Goal: Find specific page/section: Find specific page/section

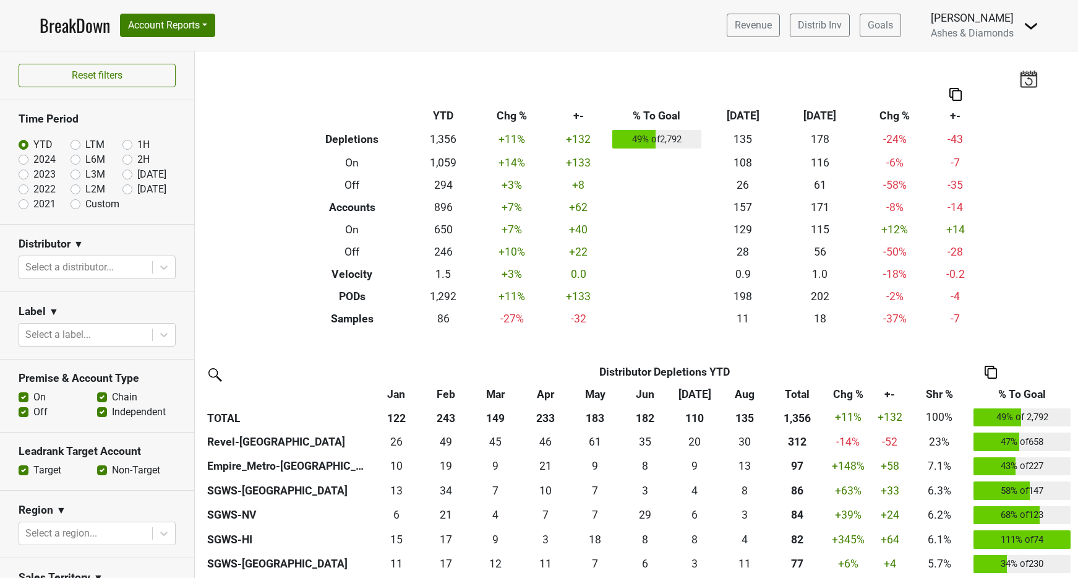
click at [137, 186] on label "[DATE]" at bounding box center [151, 189] width 29 height 15
click at [129, 186] on input "[DATE]" at bounding box center [146, 188] width 49 height 12
radio input "true"
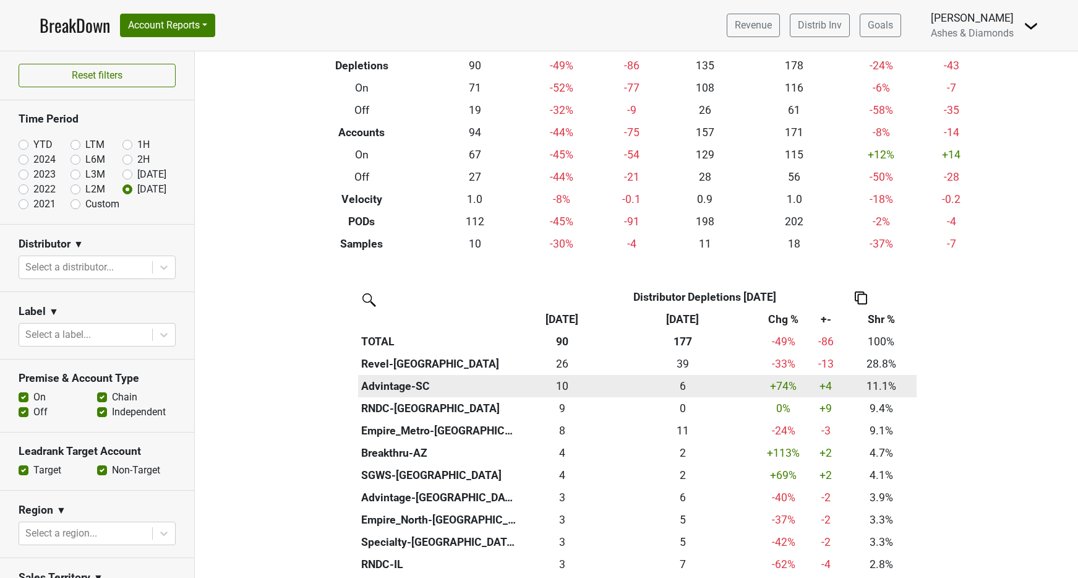
scroll to position [108, 0]
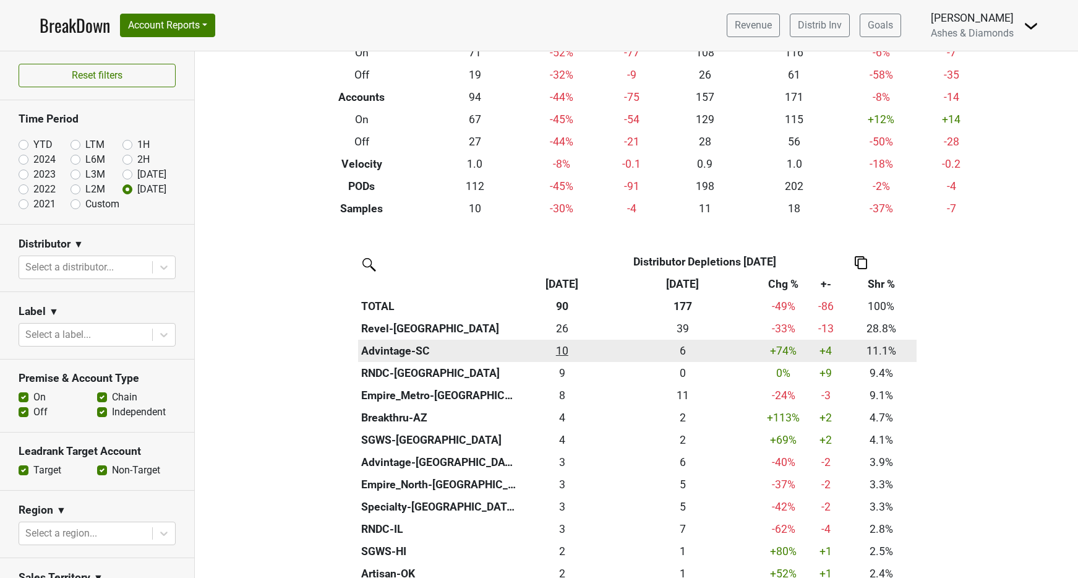
click at [560, 346] on div "9.99 10" at bounding box center [562, 351] width 79 height 16
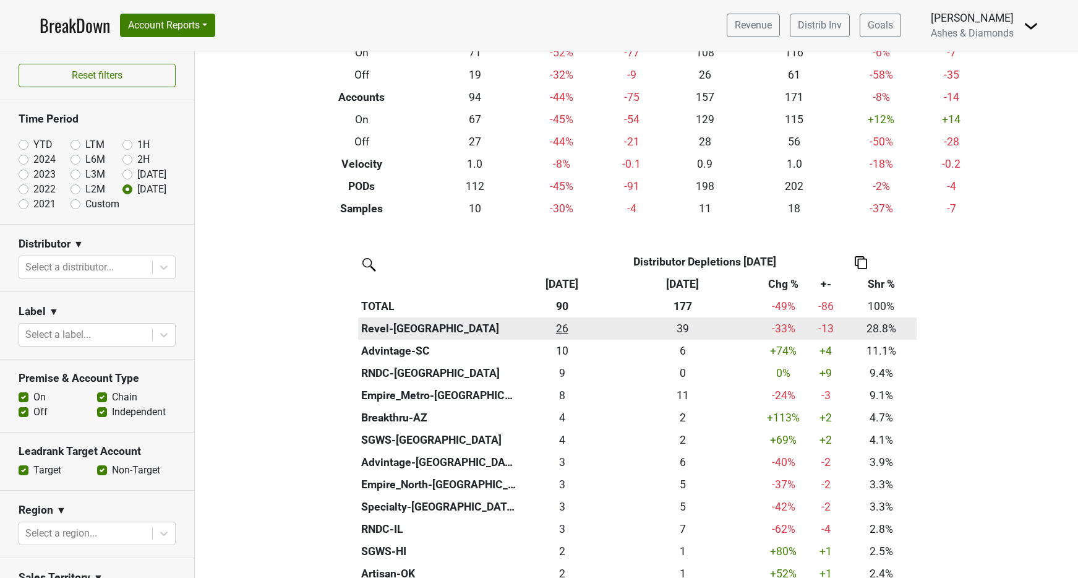
click at [558, 322] on div "26 26" at bounding box center [562, 328] width 79 height 16
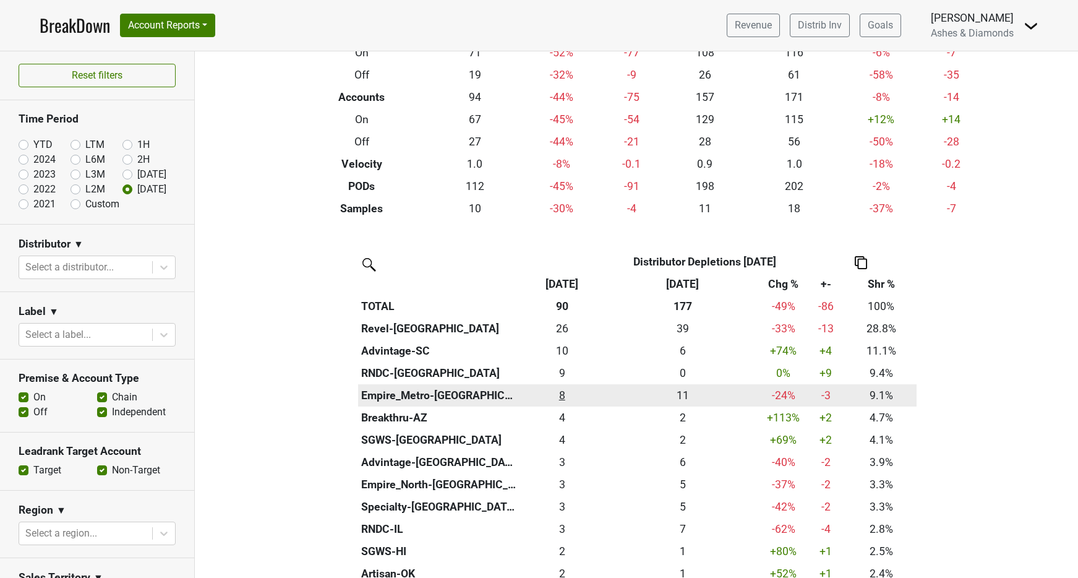
click at [563, 392] on div "8.25 8" at bounding box center [562, 395] width 79 height 16
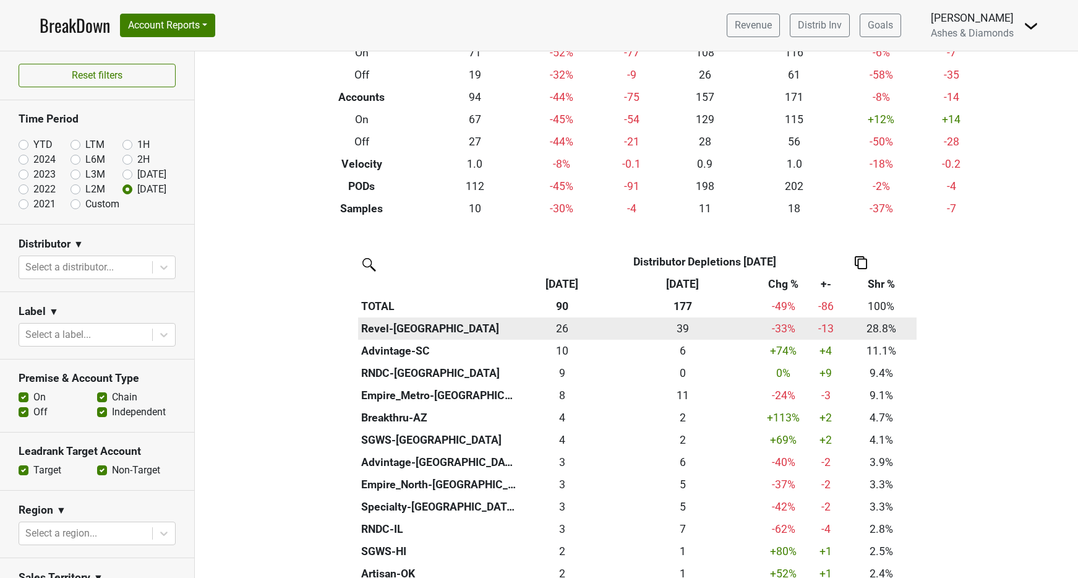
scroll to position [172, 0]
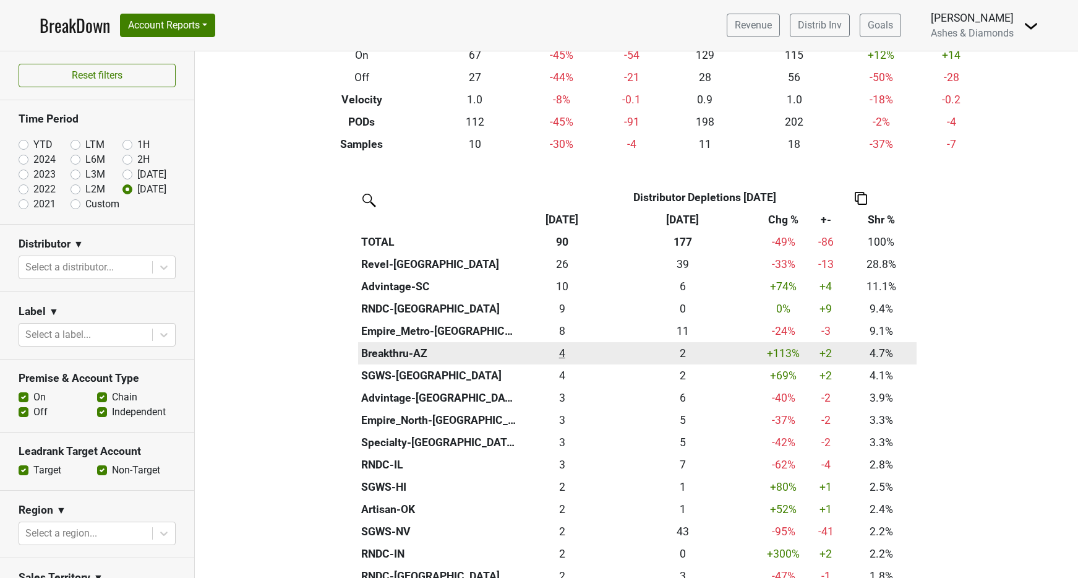
click at [567, 349] on div "4.25 4" at bounding box center [562, 353] width 79 height 16
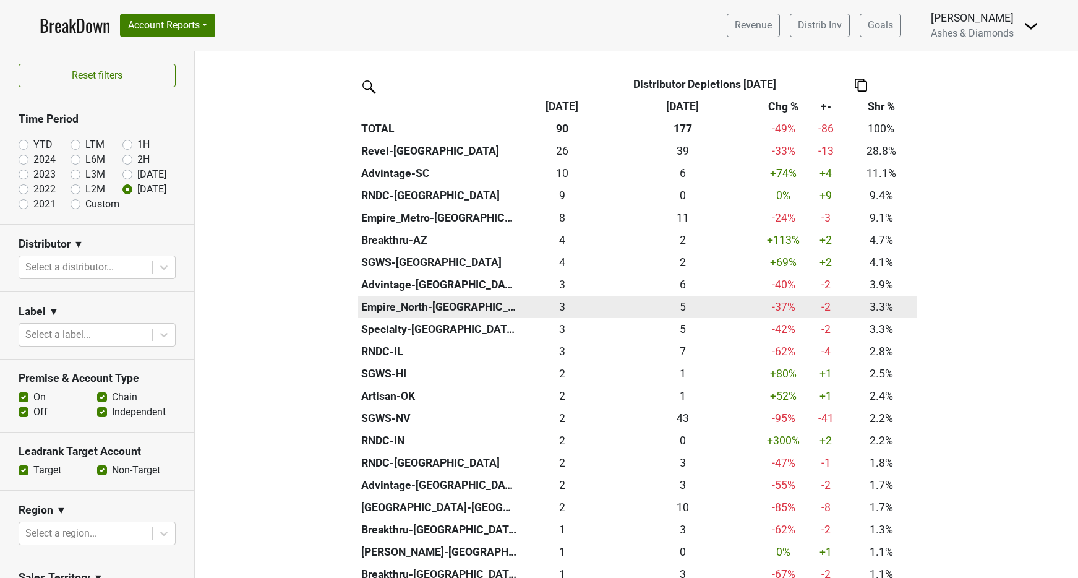
scroll to position [286, 0]
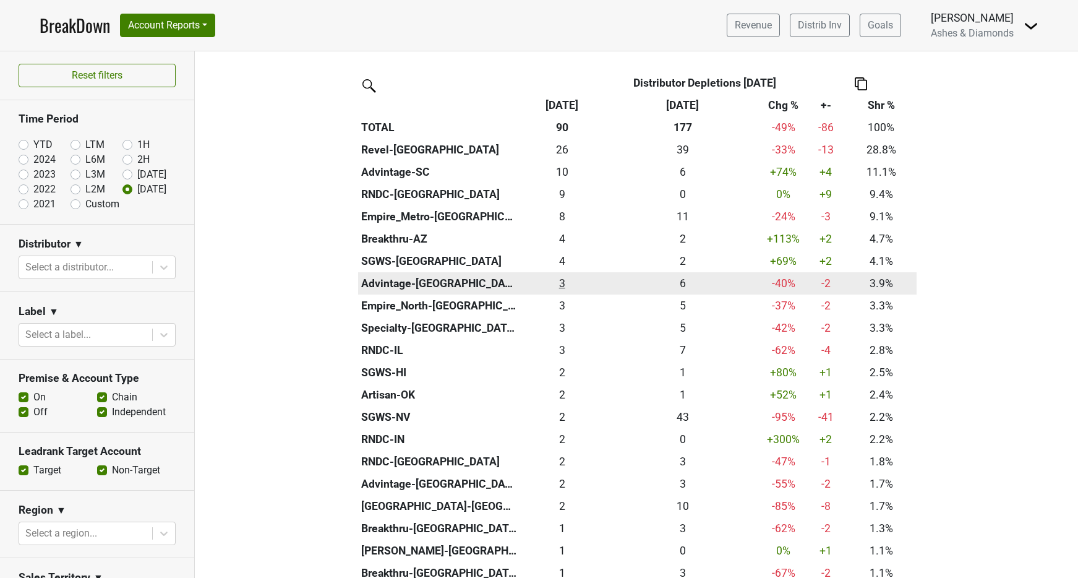
click at [564, 281] on div "3.49 3" at bounding box center [562, 283] width 79 height 16
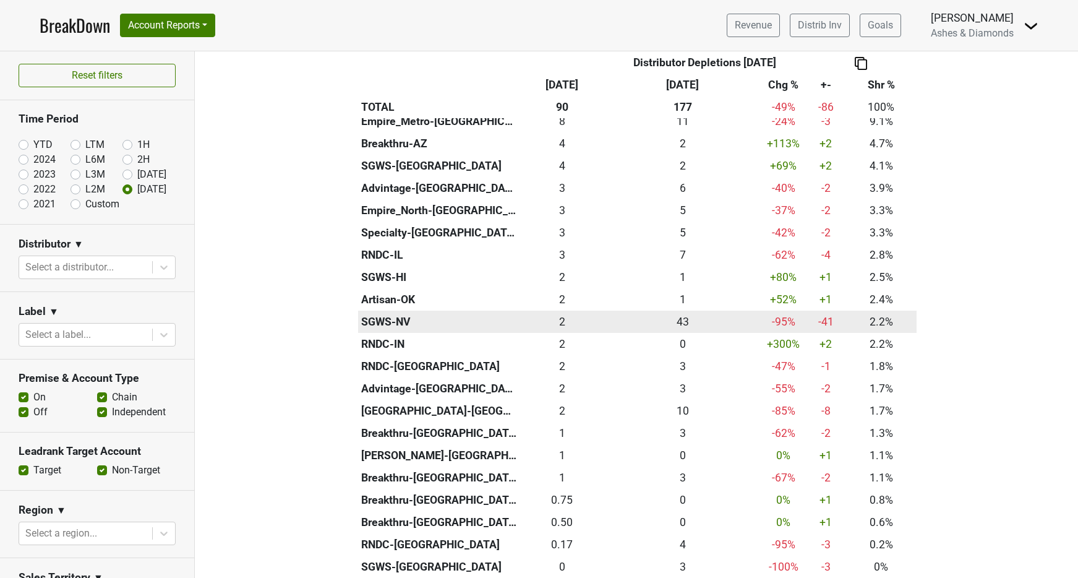
scroll to position [382, 0]
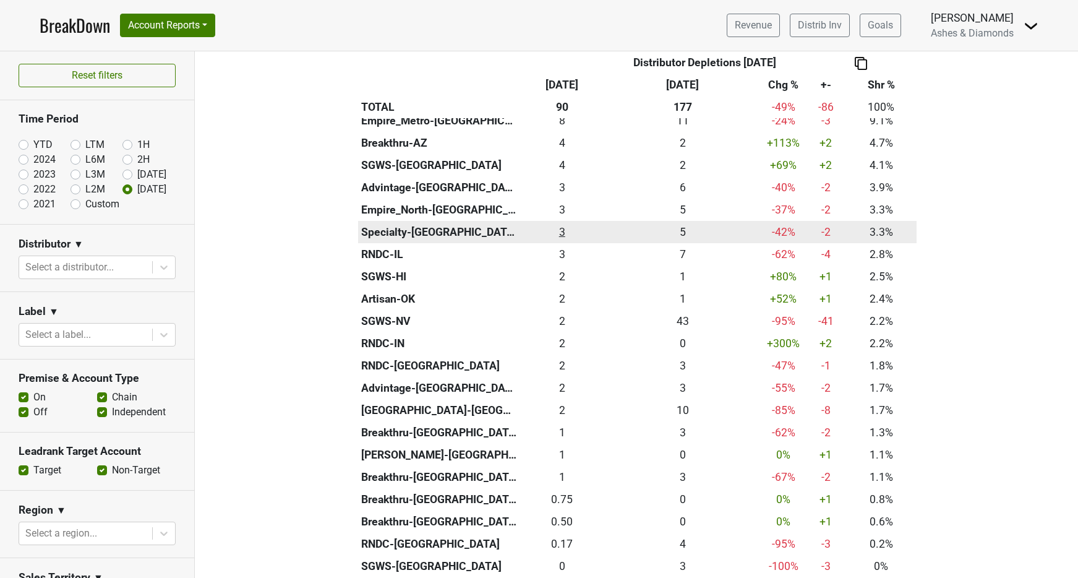
drag, startPoint x: 565, startPoint y: 249, endPoint x: 565, endPoint y: 232, distance: 17.3
click at [565, 249] on div "2.5 3" at bounding box center [562, 254] width 79 height 16
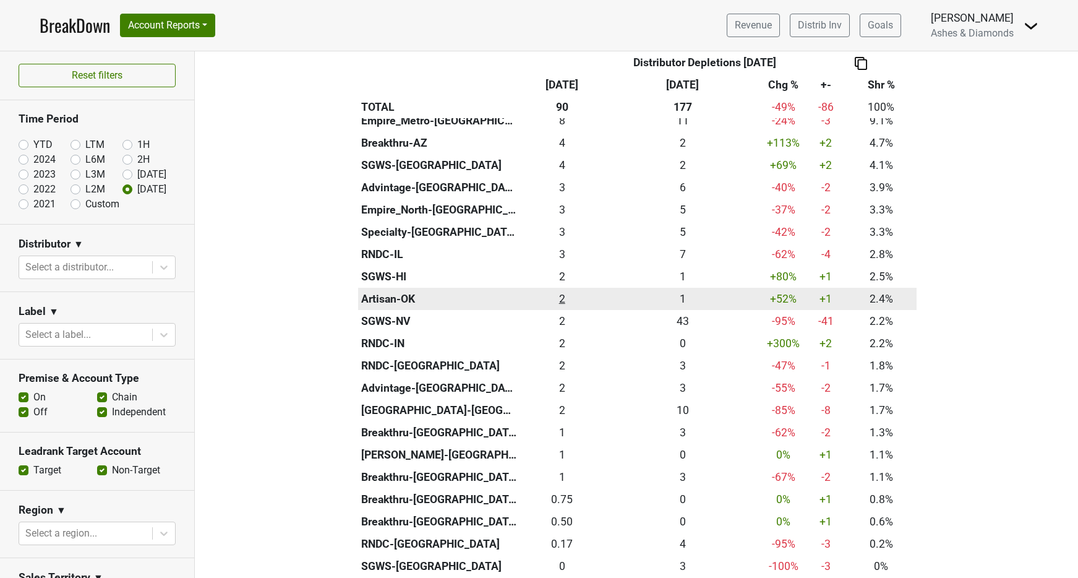
click at [560, 291] on div "2.16 2" at bounding box center [562, 299] width 79 height 16
click at [386, 292] on th "Artisan-OK" at bounding box center [438, 299] width 161 height 22
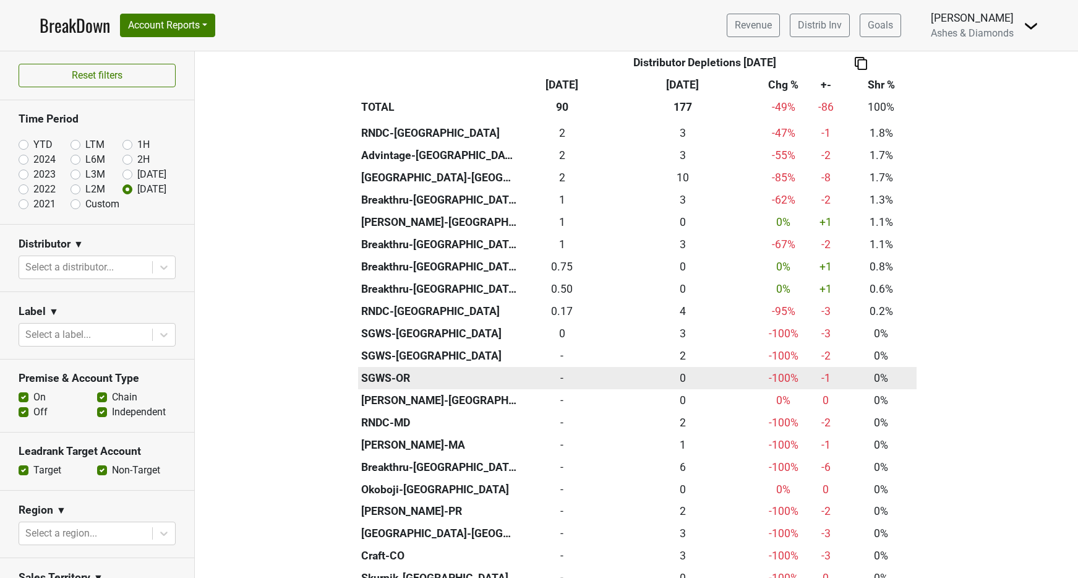
scroll to position [665, 0]
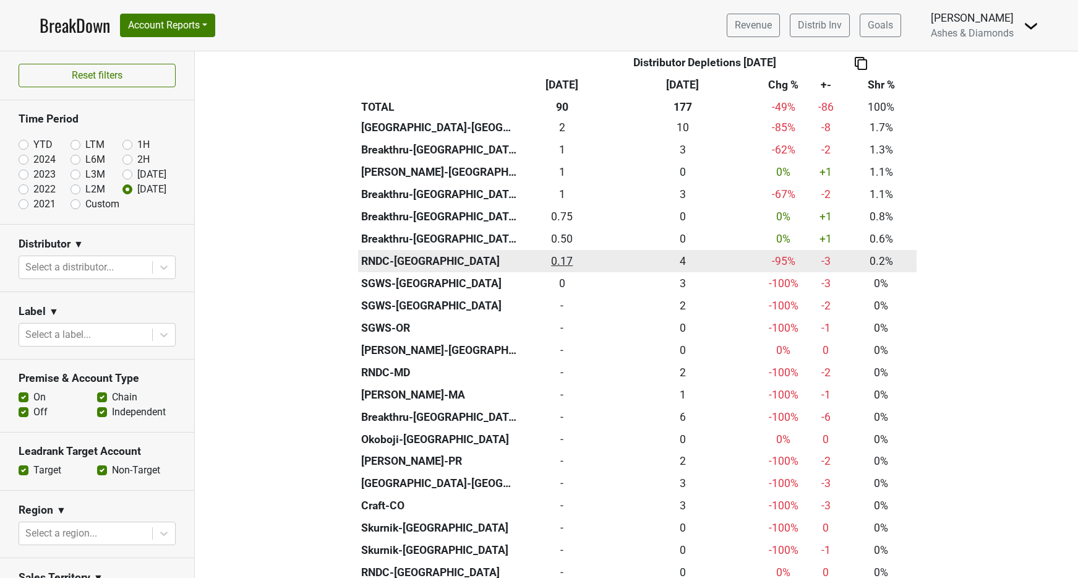
click at [560, 253] on div "0.167 0.17" at bounding box center [562, 261] width 79 height 16
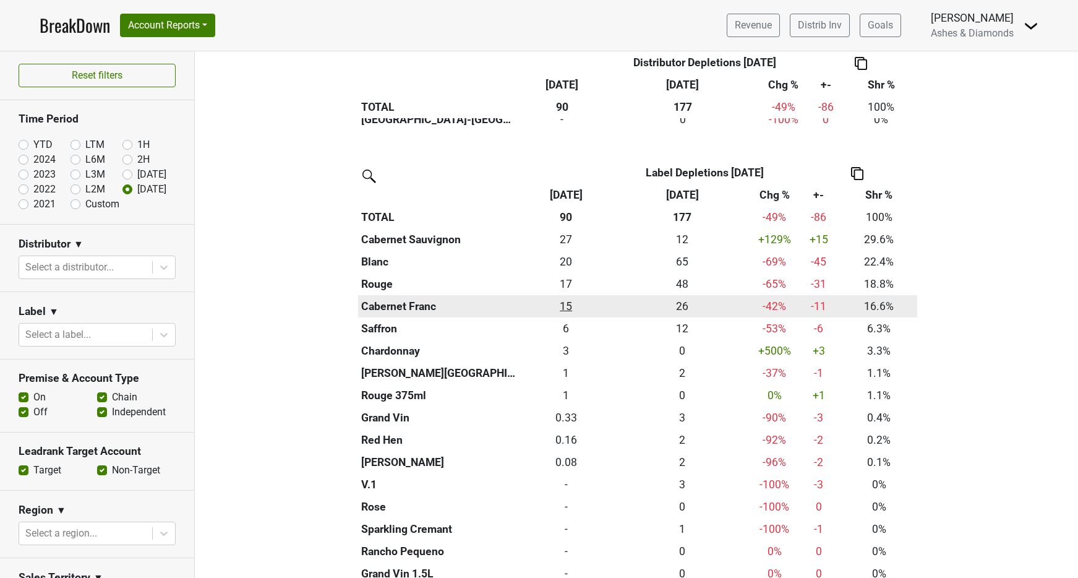
scroll to position [1139, 0]
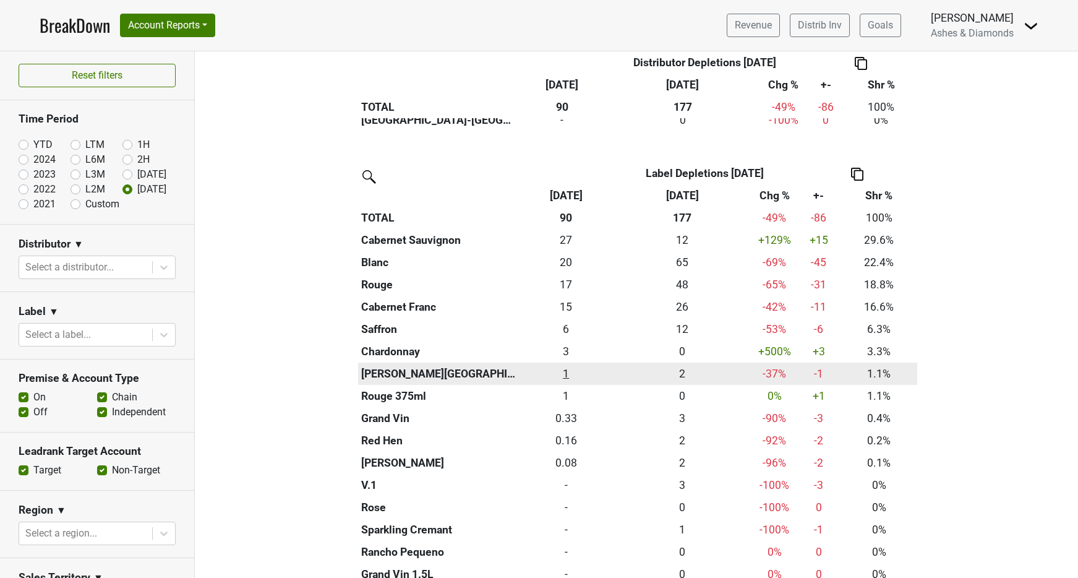
click at [567, 366] on div "1 1" at bounding box center [566, 374] width 86 height 16
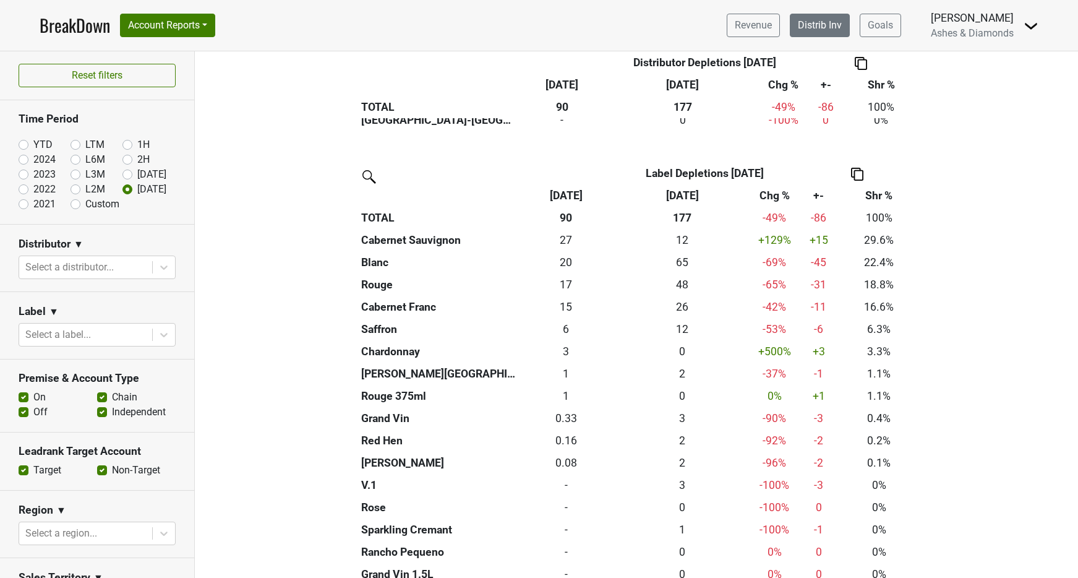
click at [831, 29] on link "Distrib Inv" at bounding box center [820, 26] width 60 height 24
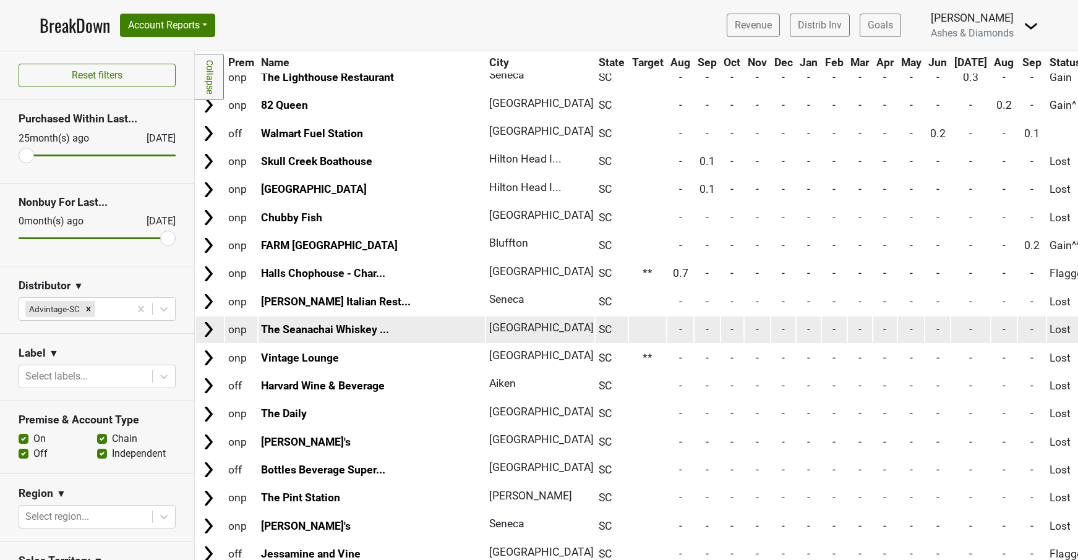
scroll to position [1048, 0]
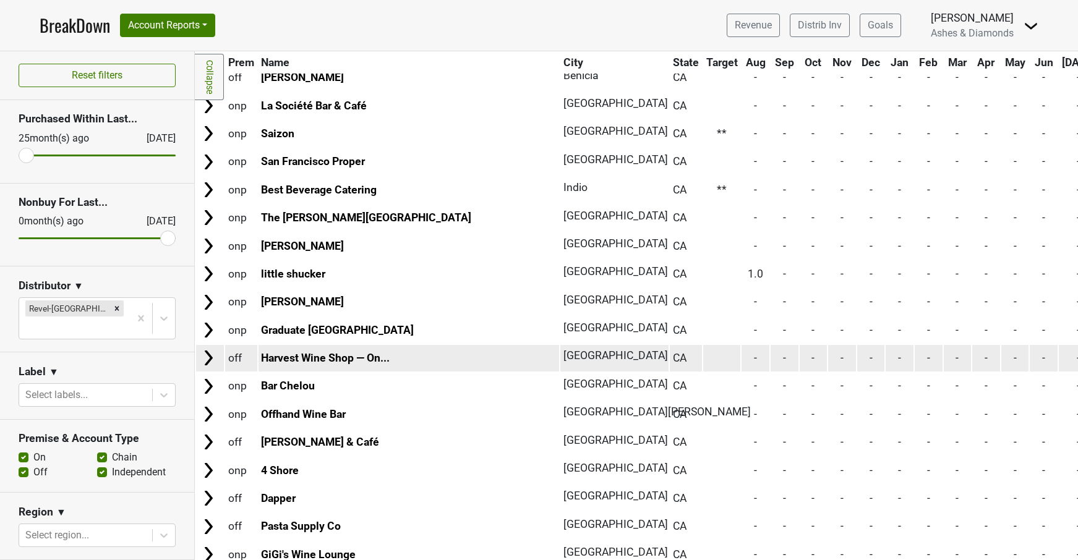
scroll to position [5604, 0]
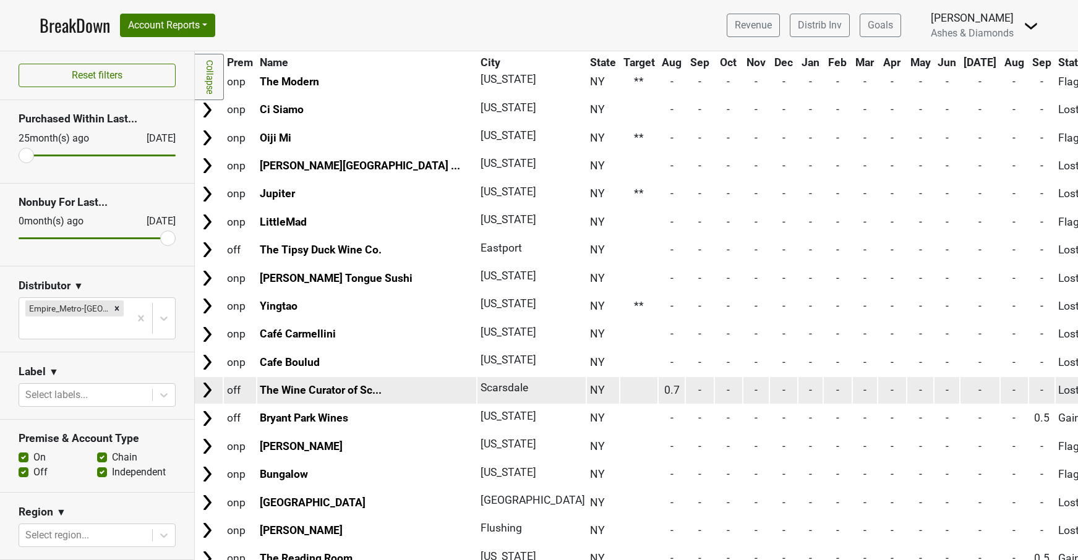
scroll to position [2652, 1]
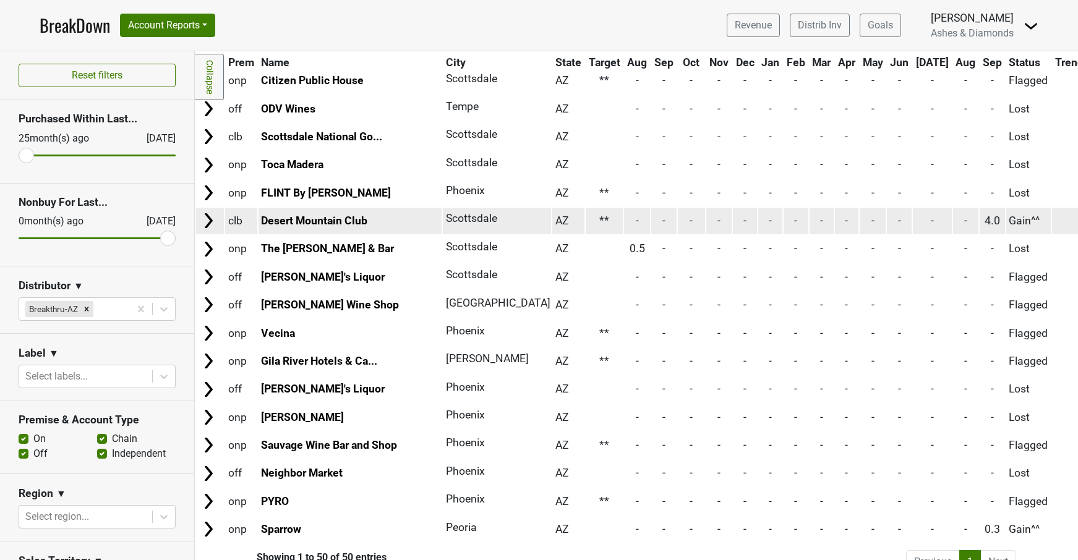
scroll to position [1025, 0]
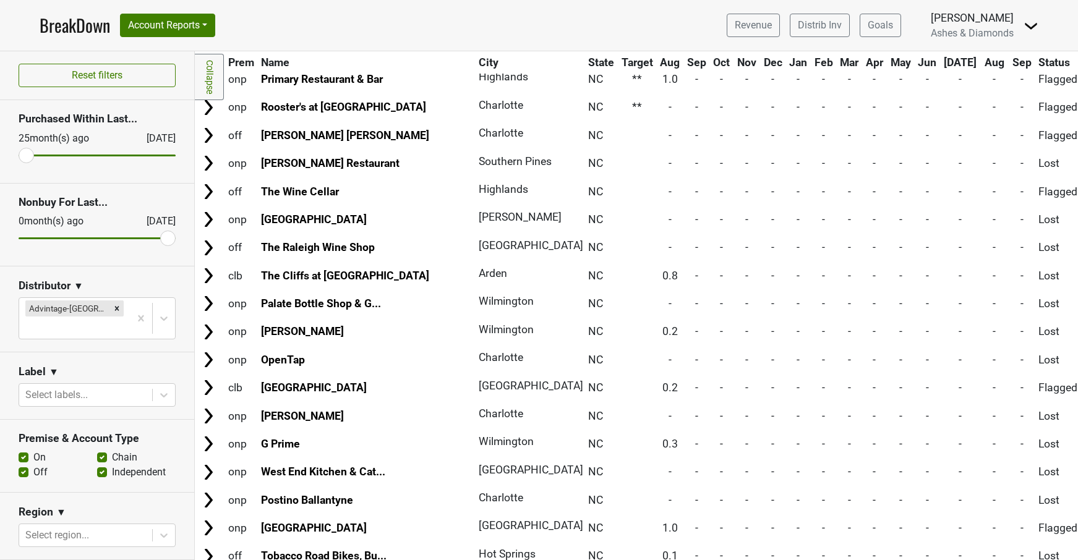
scroll to position [2515, 0]
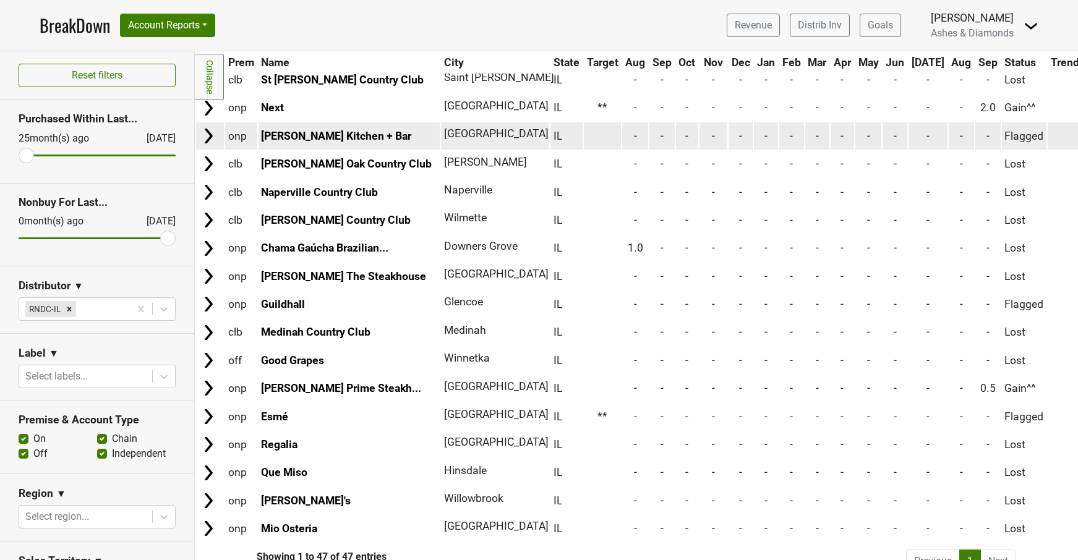
scroll to position [942, 0]
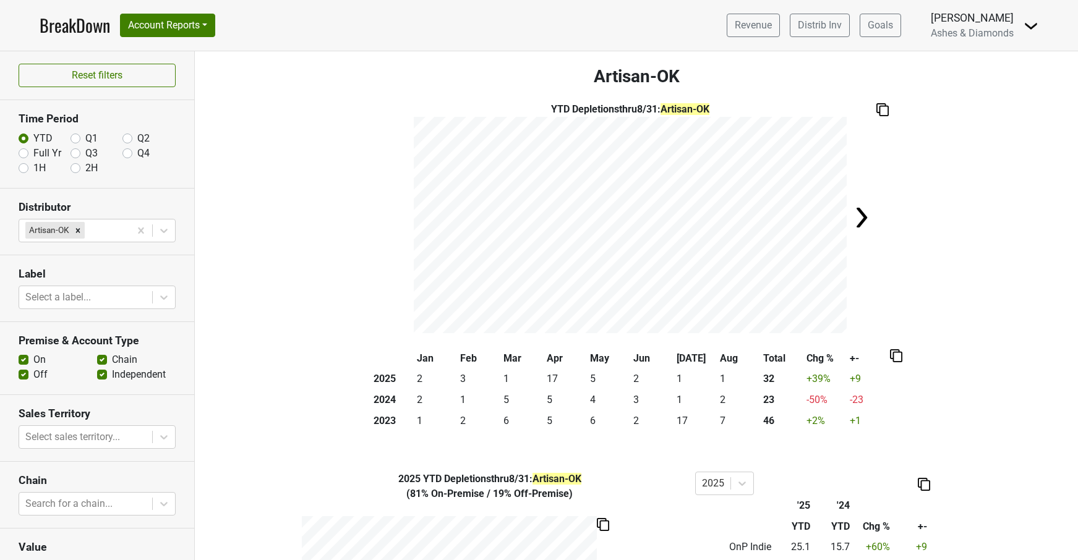
click at [865, 218] on img at bounding box center [861, 217] width 25 height 25
click at [137, 153] on label "Q4" at bounding box center [143, 153] width 12 height 15
click at [126, 153] on input "Q4" at bounding box center [127, 152] width 10 height 12
radio input "true"
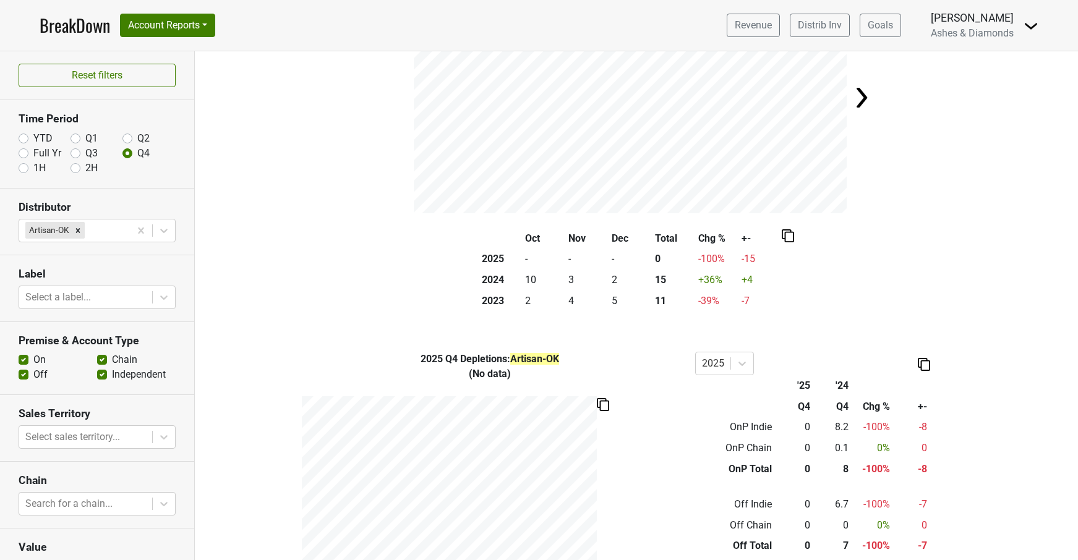
scroll to position [121, 0]
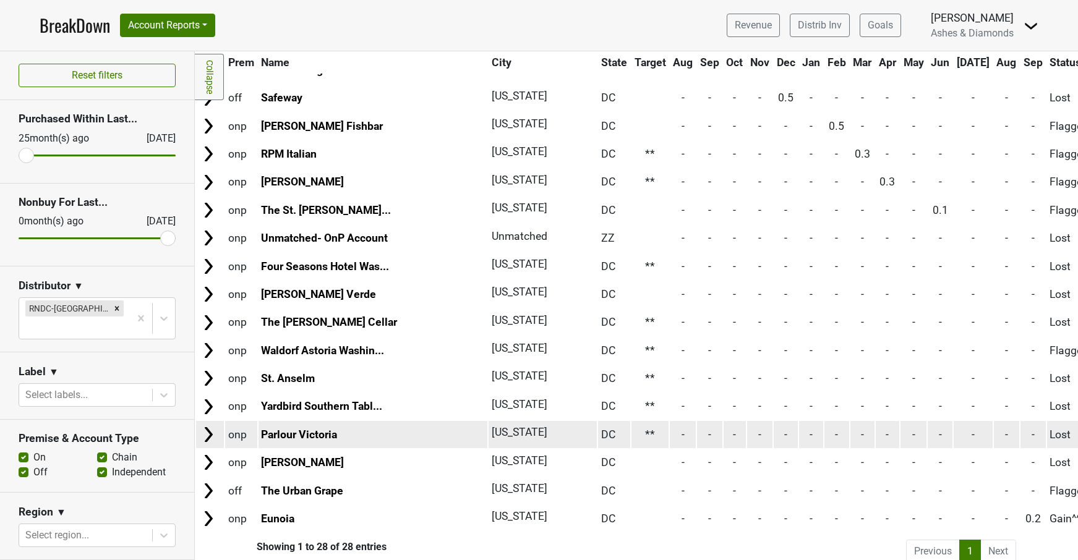
scroll to position [418, 0]
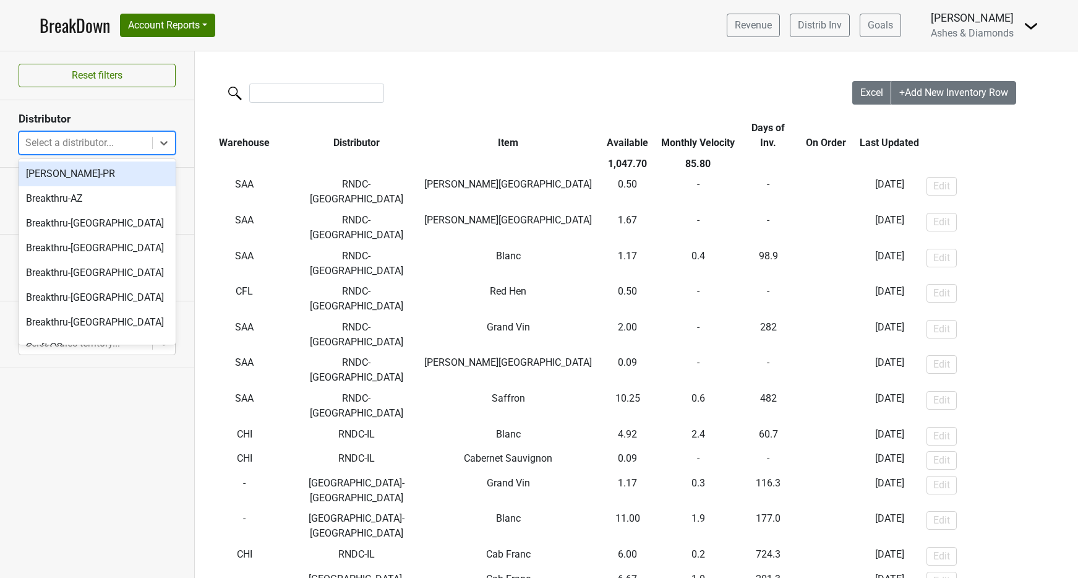
click at [81, 145] on div "Select a distributor..." at bounding box center [85, 142] width 121 height 15
click at [104, 171] on div "[PERSON_NAME]-PR" at bounding box center [97, 173] width 157 height 25
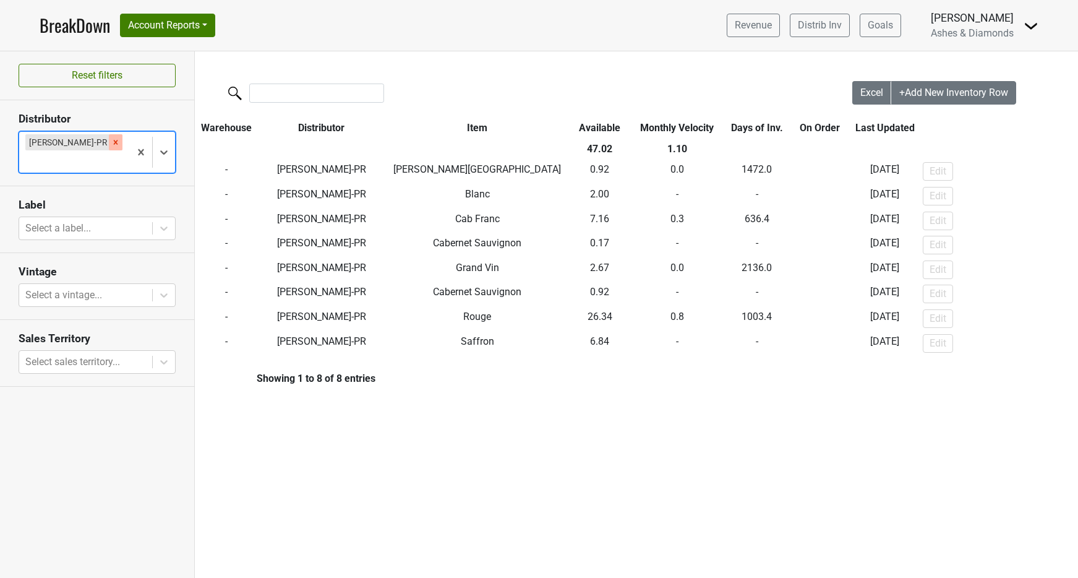
click at [114, 141] on icon "Remove B Fernandez-PR" at bounding box center [116, 142] width 4 height 4
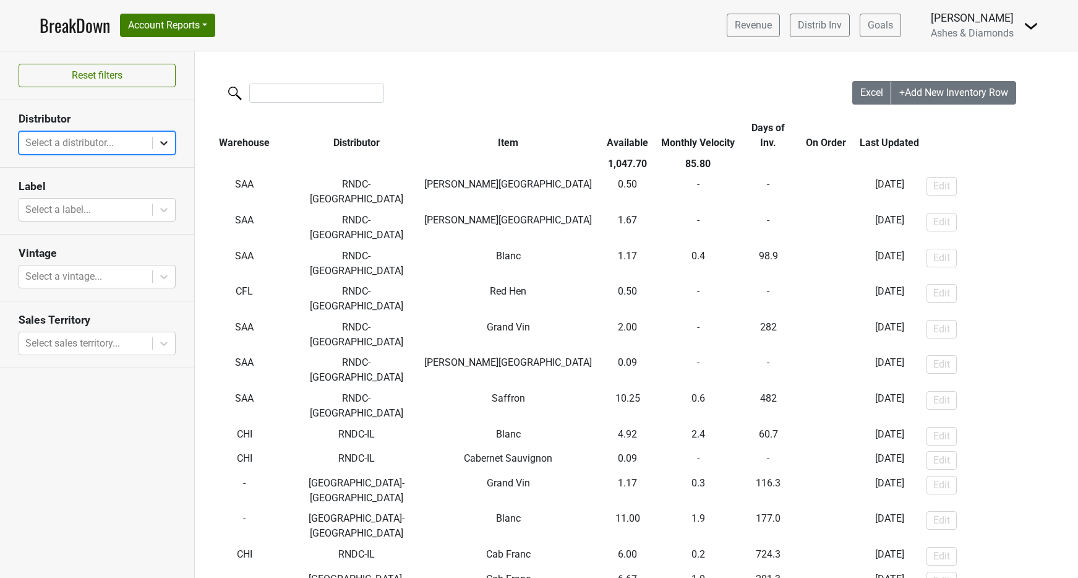
click at [163, 142] on icon at bounding box center [164, 143] width 12 height 12
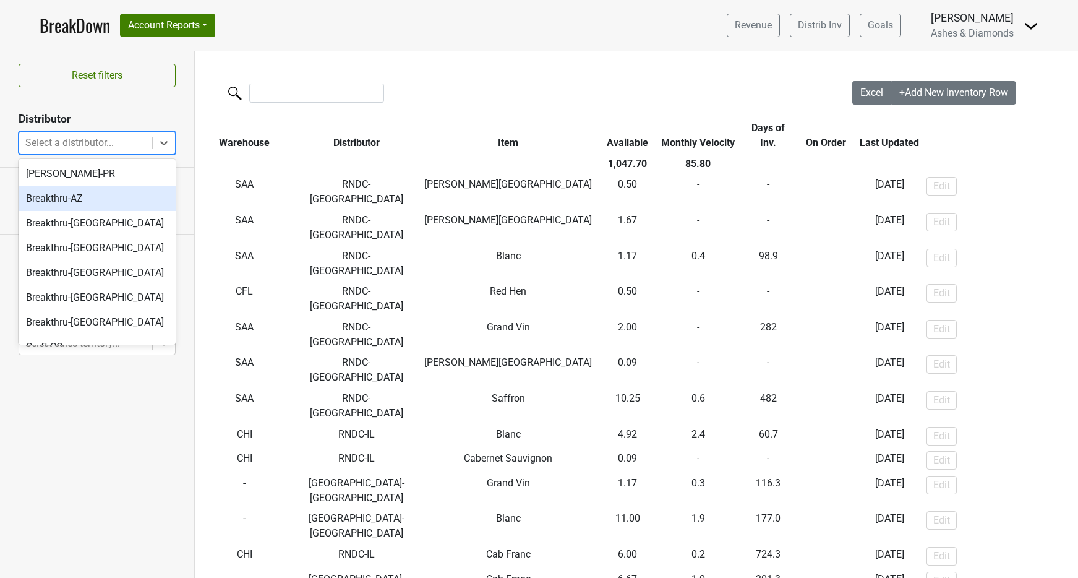
click at [125, 206] on div "Breakthru-AZ" at bounding box center [97, 198] width 157 height 25
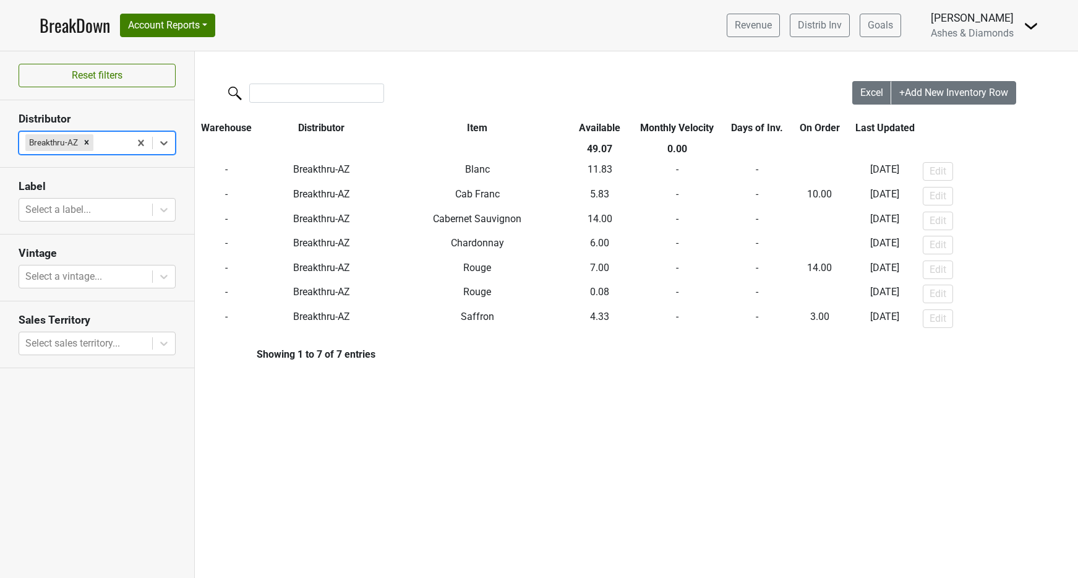
drag, startPoint x: 84, startPoint y: 142, endPoint x: 93, endPoint y: 142, distance: 9.3
click at [84, 142] on icon "Remove Breakthru-AZ" at bounding box center [86, 142] width 9 height 9
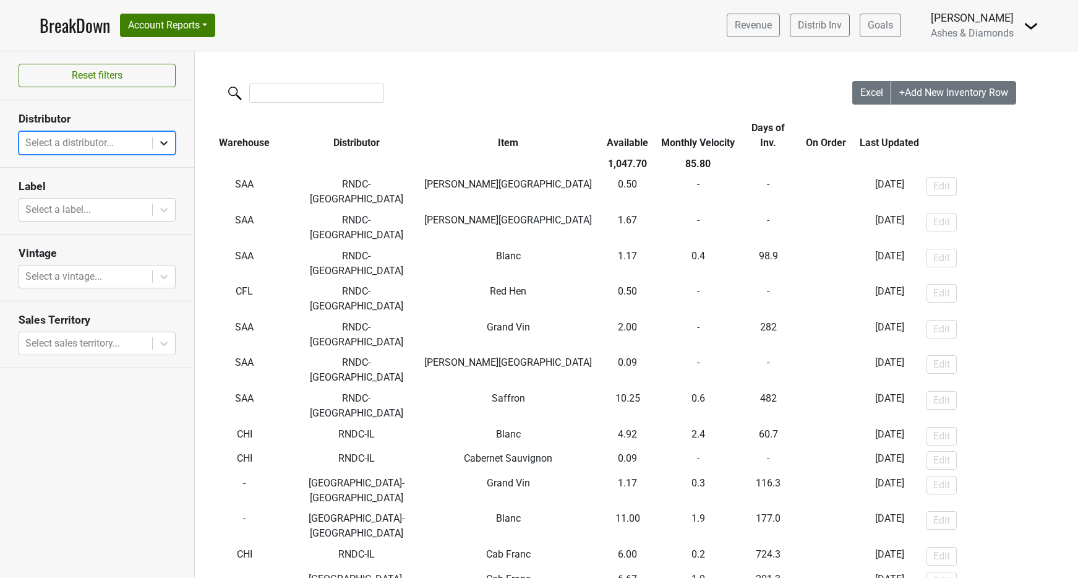
click at [157, 141] on div at bounding box center [164, 143] width 22 height 22
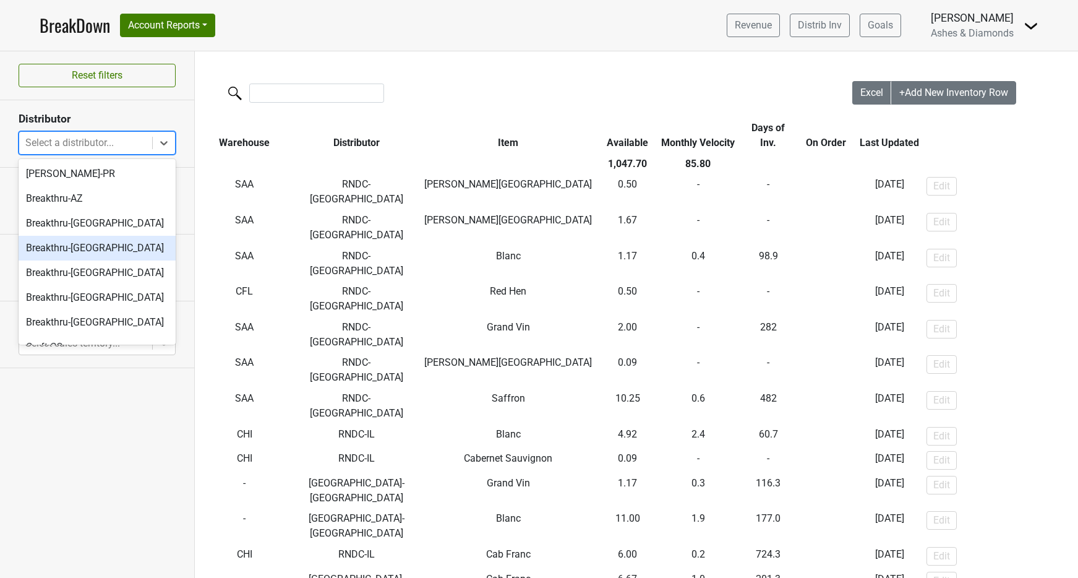
click at [111, 249] on div "Breakthru-[GEOGRAPHIC_DATA]" at bounding box center [97, 248] width 157 height 25
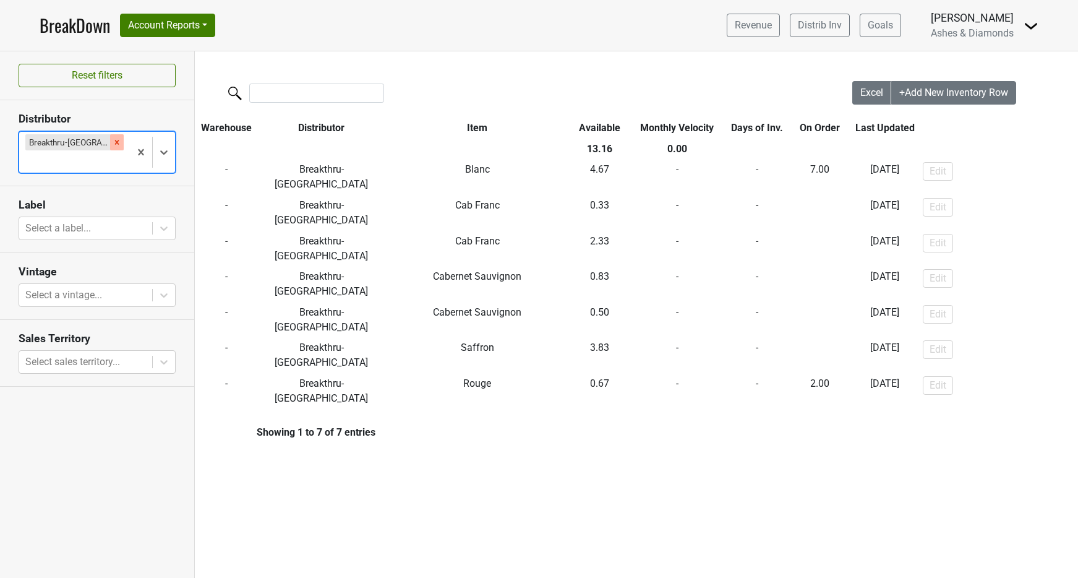
click at [113, 139] on icon "Remove Breakthru-MN" at bounding box center [117, 142] width 9 height 9
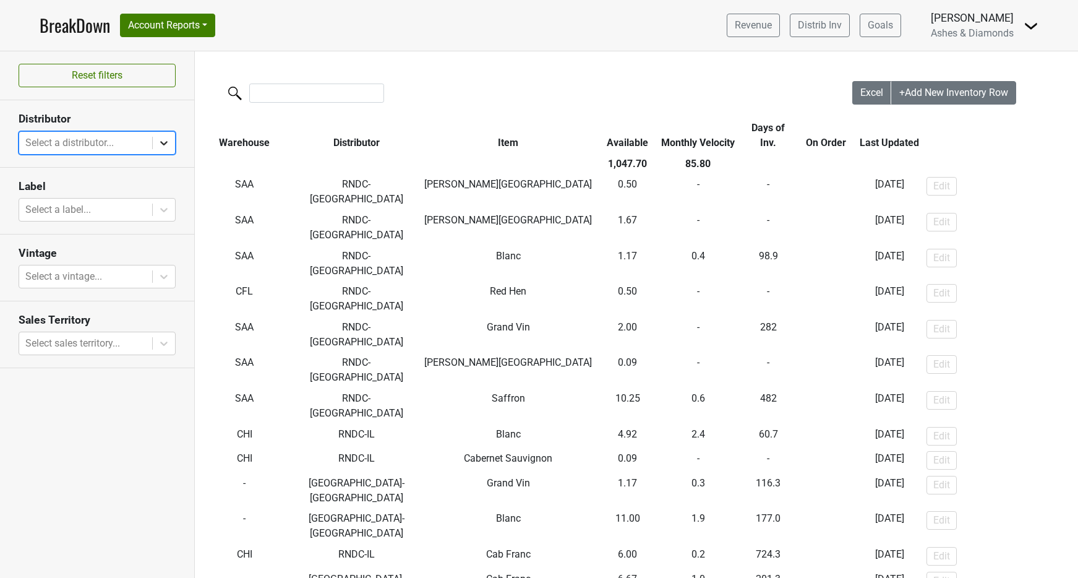
click at [156, 141] on div at bounding box center [164, 143] width 22 height 22
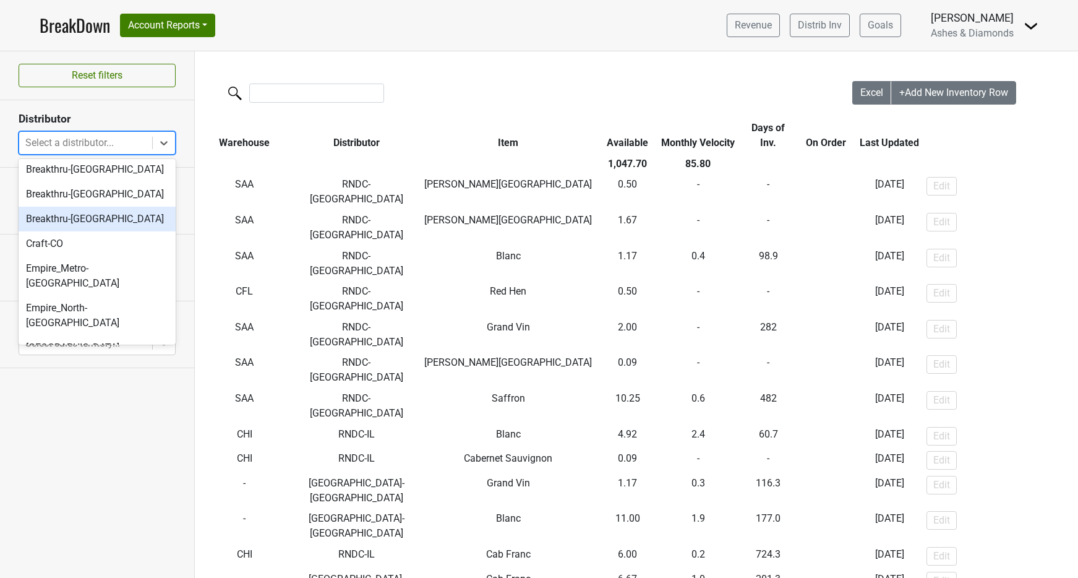
scroll to position [118, 0]
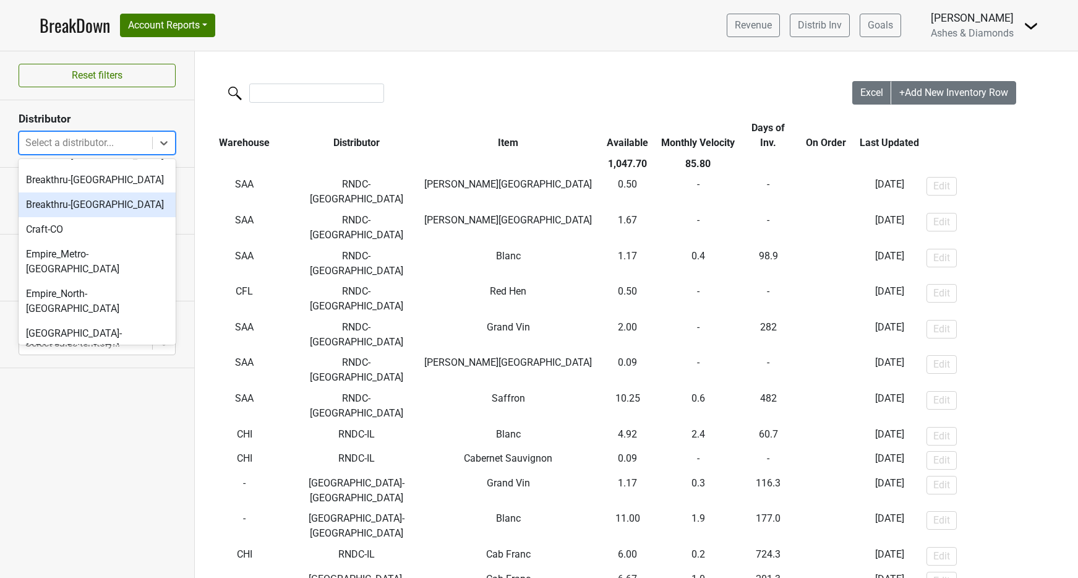
click at [105, 206] on div "Breakthru-[GEOGRAPHIC_DATA]" at bounding box center [97, 204] width 157 height 25
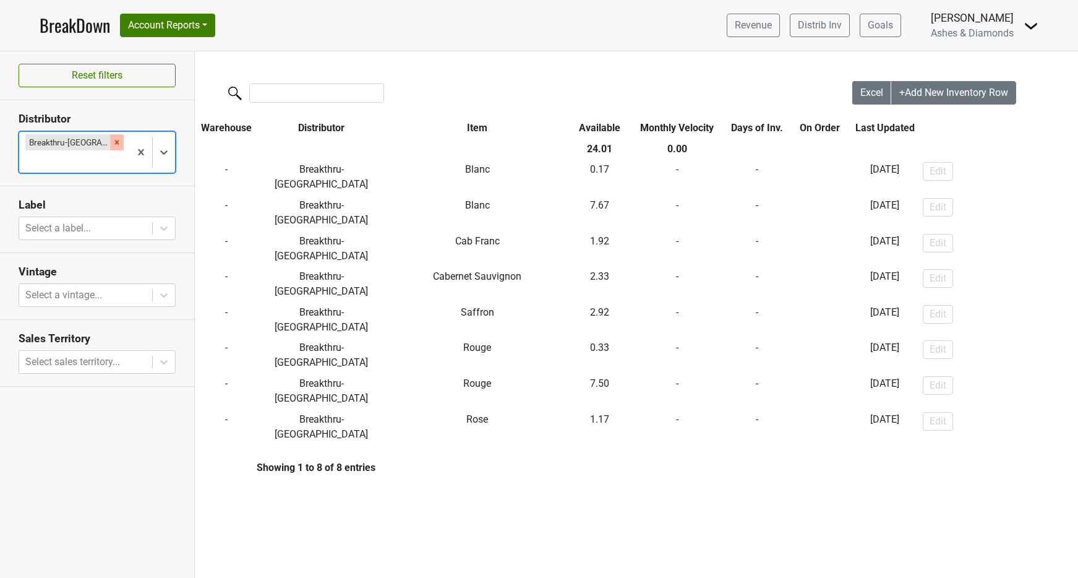
click at [113, 145] on icon "Remove Breakthru-WI" at bounding box center [117, 142] width 9 height 9
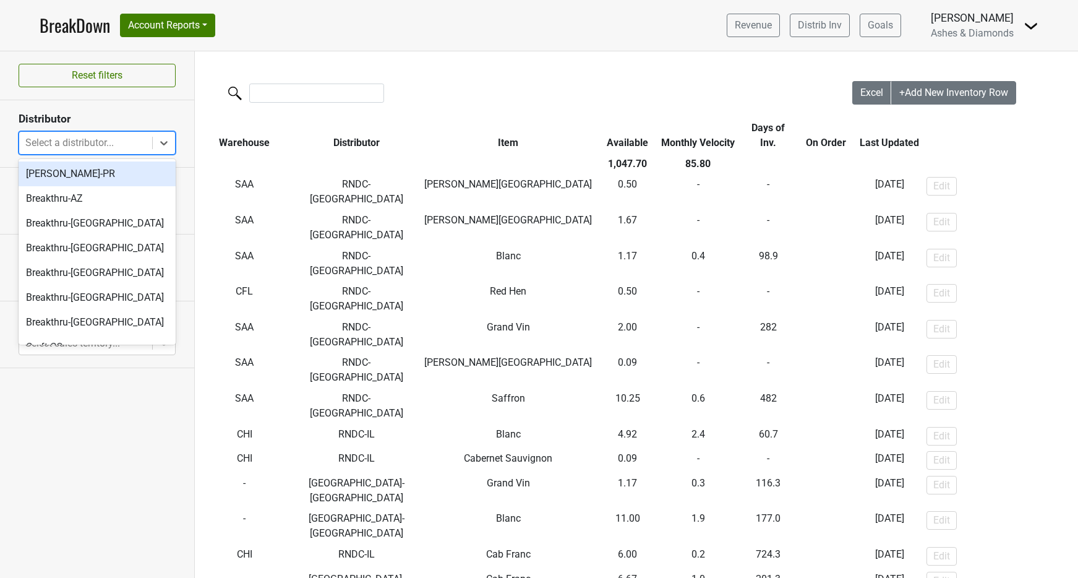
drag, startPoint x: 163, startPoint y: 144, endPoint x: 152, endPoint y: 181, distance: 39.3
click at [163, 144] on icon at bounding box center [163, 143] width 7 height 4
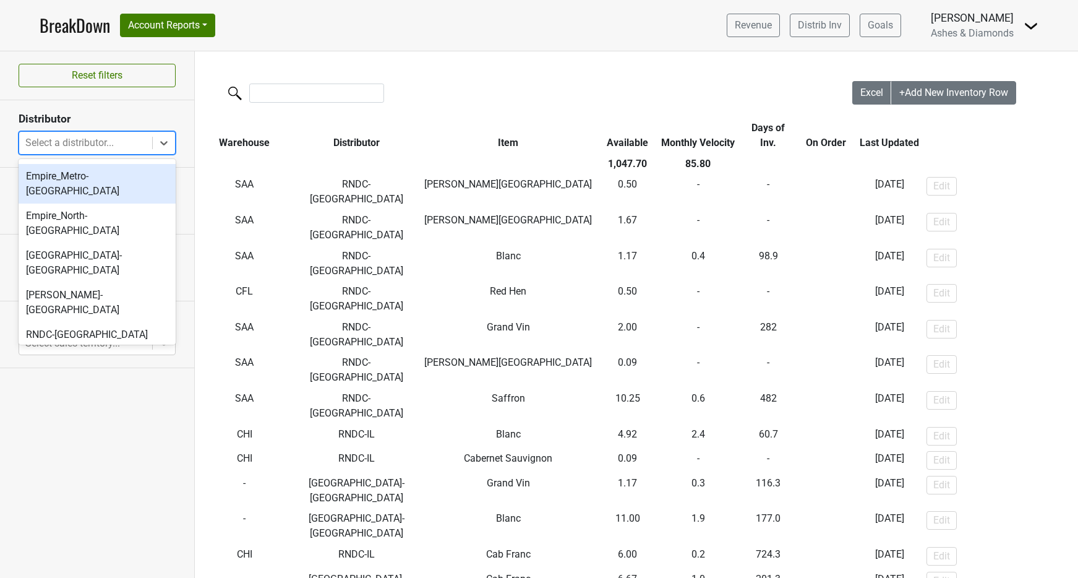
scroll to position [196, 0]
click at [105, 179] on div "Empire_Metro-[GEOGRAPHIC_DATA]" at bounding box center [97, 183] width 157 height 40
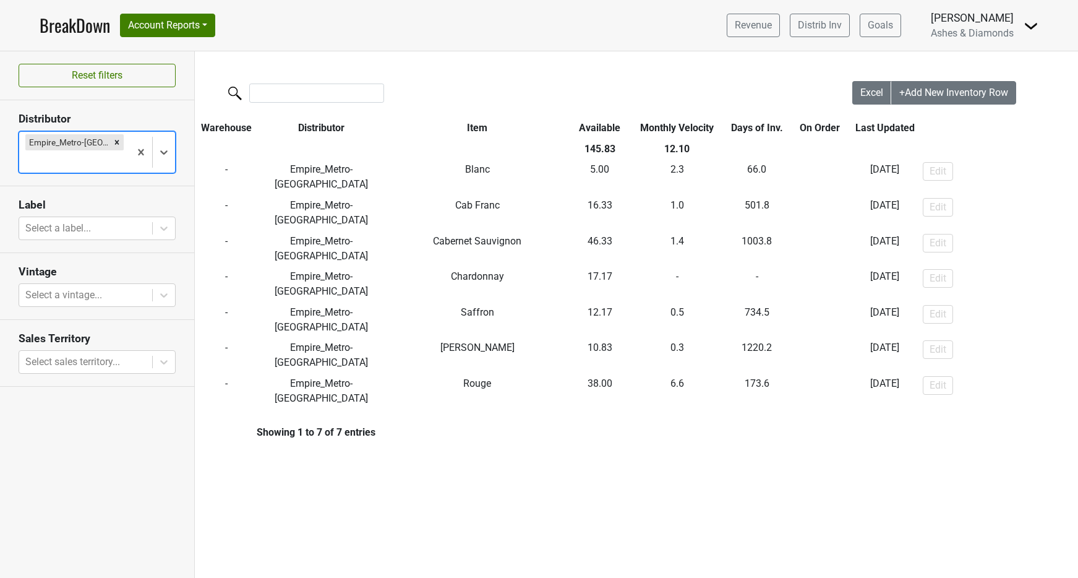
click at [115, 141] on icon "Remove Empire_Metro-NY" at bounding box center [117, 142] width 4 height 4
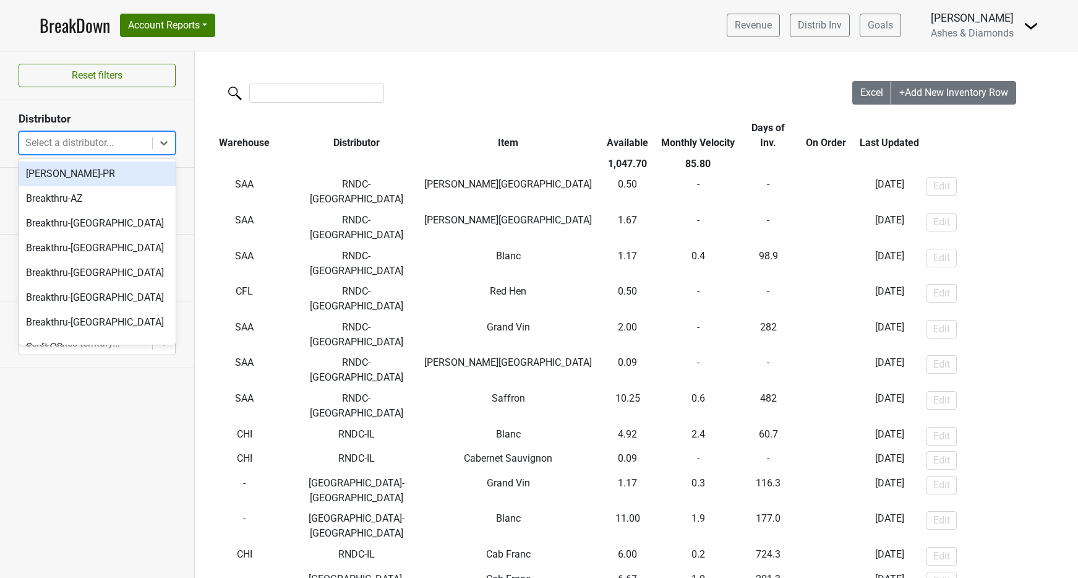
drag, startPoint x: 160, startPoint y: 141, endPoint x: 161, endPoint y: 157, distance: 15.5
click at [160, 141] on icon at bounding box center [164, 143] width 12 height 12
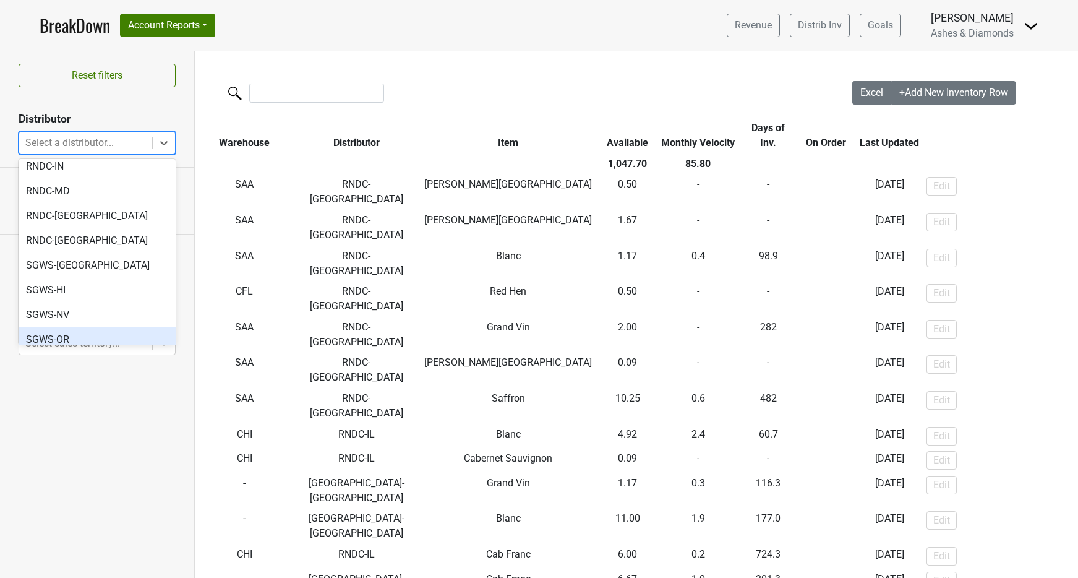
scroll to position [438, 0]
click at [79, 327] on div "SGWS-OR" at bounding box center [97, 339] width 157 height 25
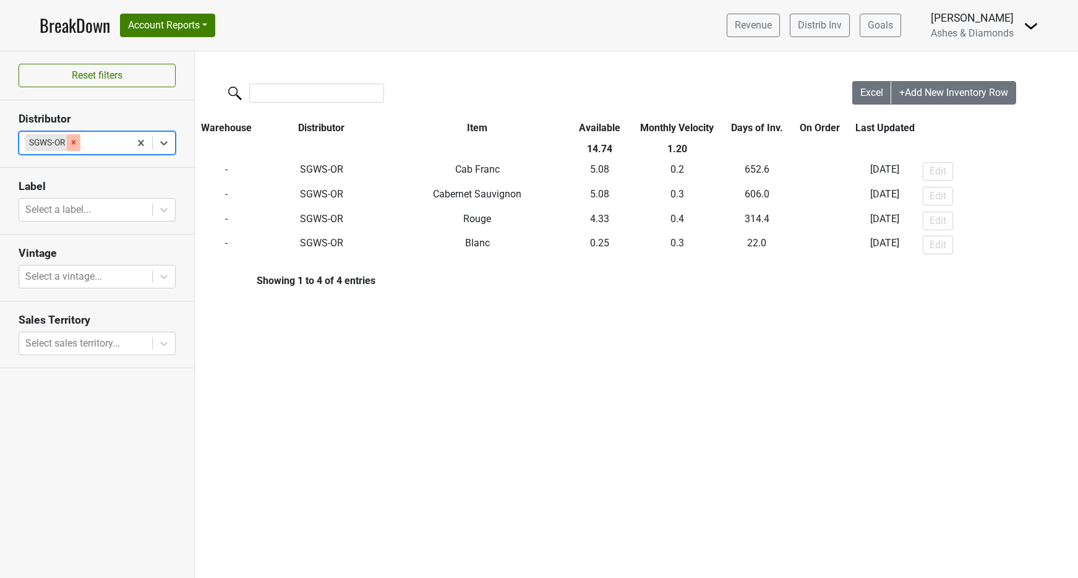
click at [77, 145] on icon "Remove SGWS-OR" at bounding box center [73, 142] width 9 height 9
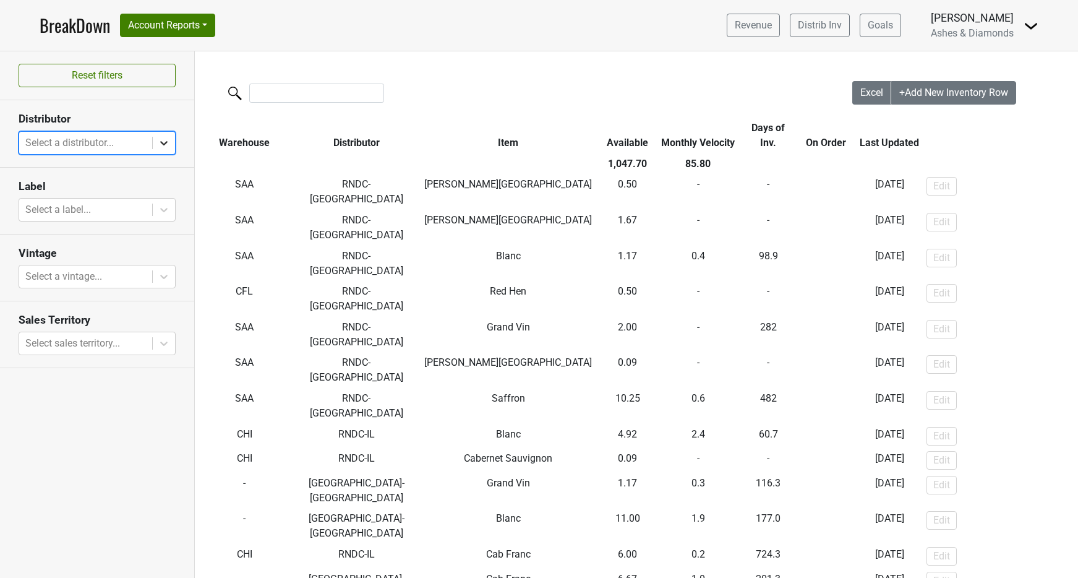
click at [160, 142] on icon at bounding box center [164, 143] width 12 height 12
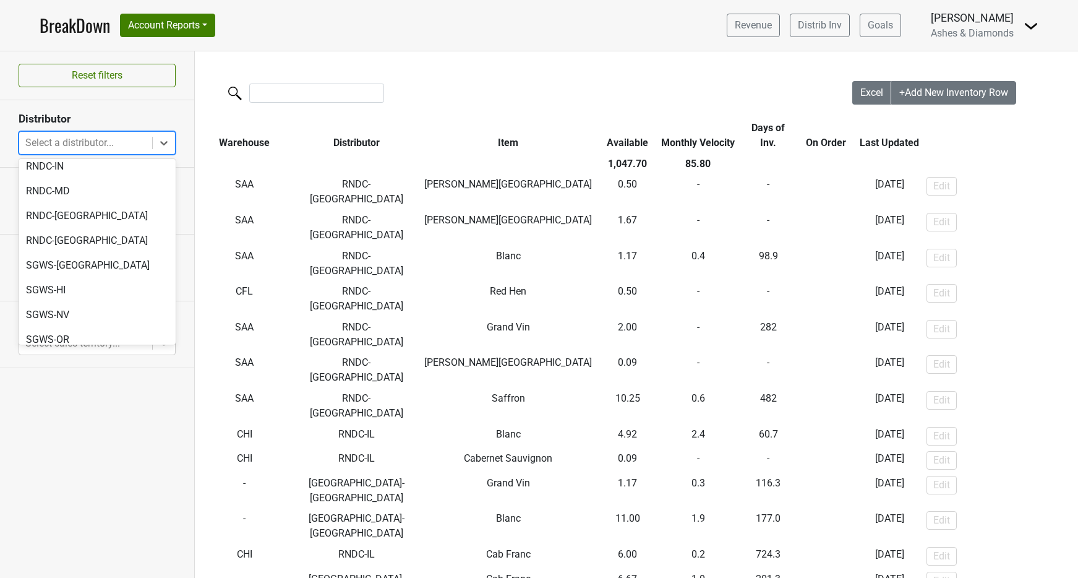
click at [71, 377] on div "SGWS-[GEOGRAPHIC_DATA]" at bounding box center [97, 389] width 157 height 25
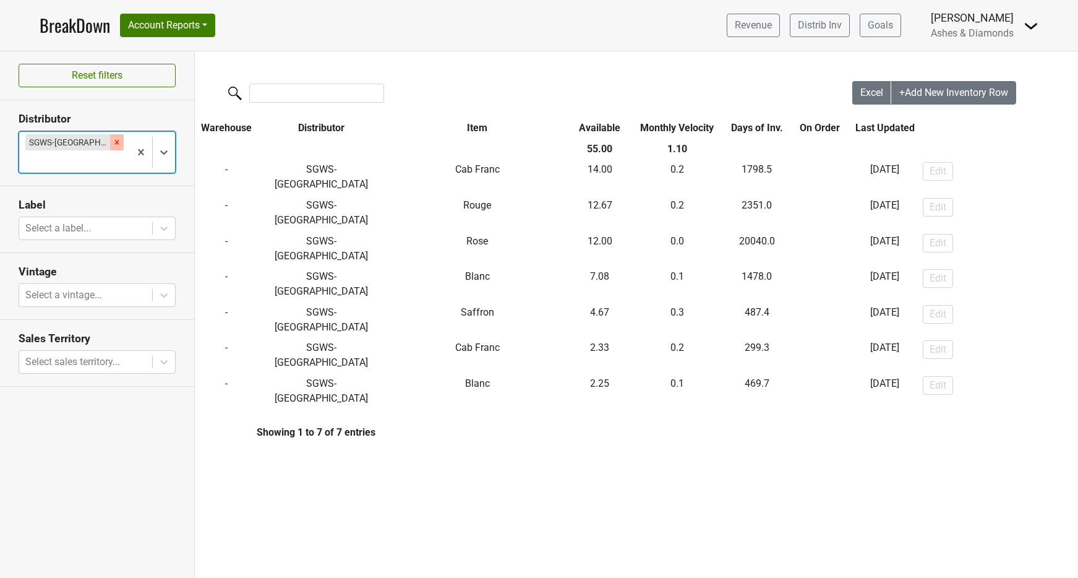
click at [115, 143] on icon "Remove SGWS-WA" at bounding box center [117, 142] width 4 height 4
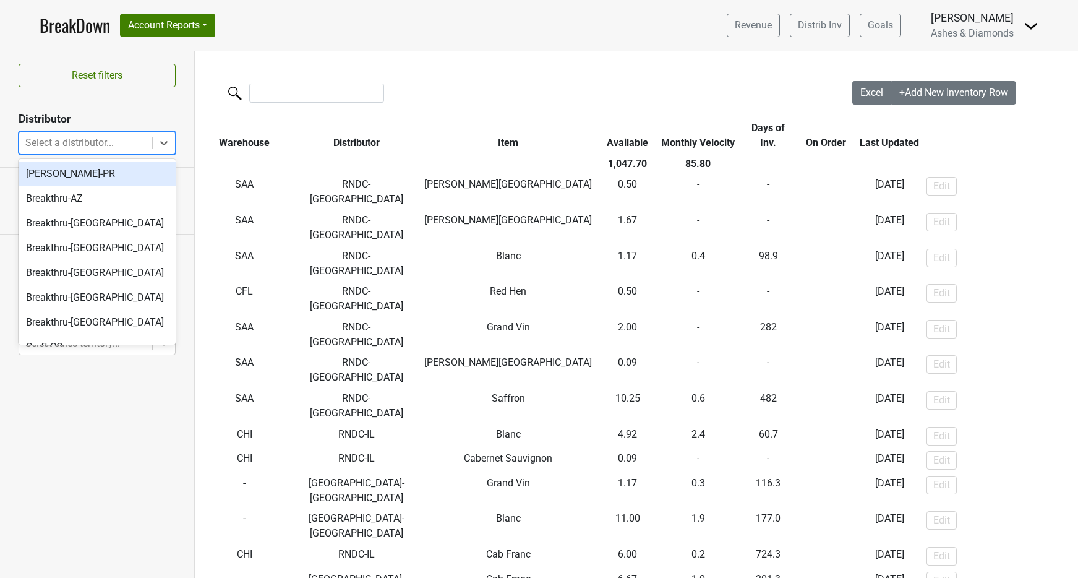
drag, startPoint x: 161, startPoint y: 142, endPoint x: 158, endPoint y: 160, distance: 18.2
click at [161, 142] on icon at bounding box center [163, 143] width 7 height 4
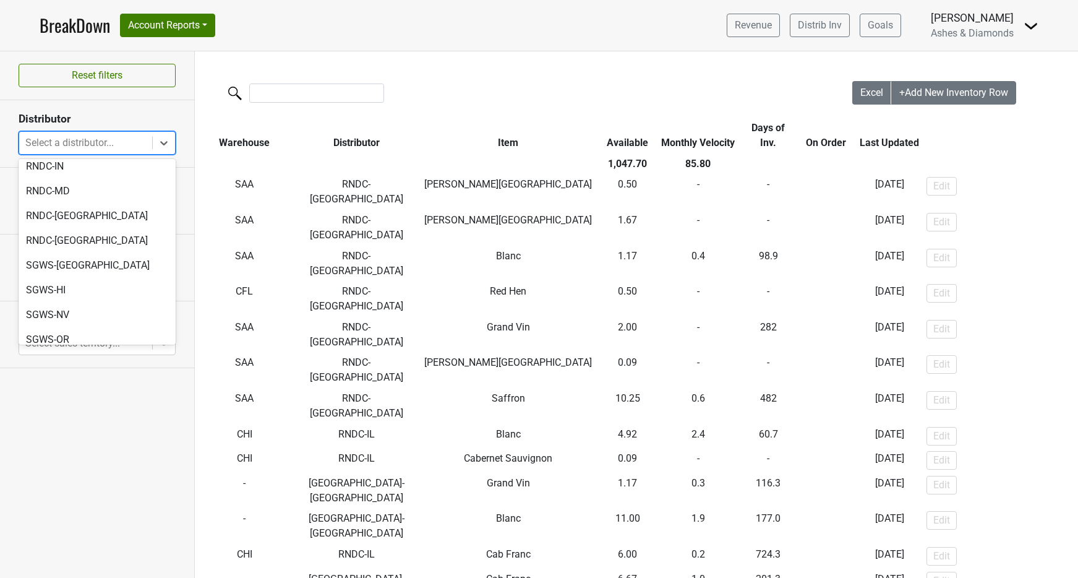
click at [76, 352] on div "SGWS-[GEOGRAPHIC_DATA]" at bounding box center [97, 364] width 157 height 25
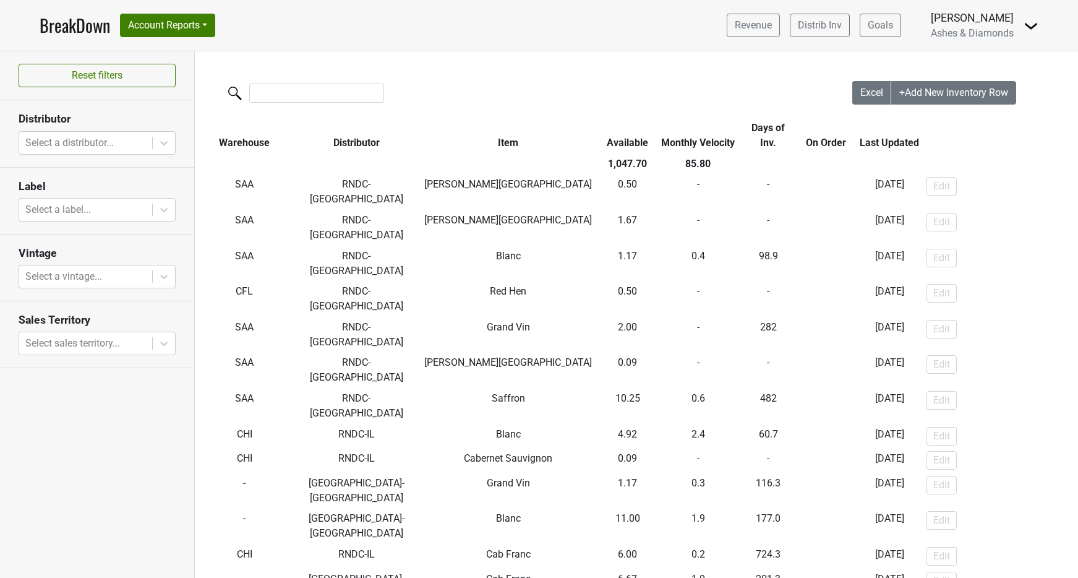
click at [64, 24] on link "BreakDown" at bounding box center [75, 25] width 71 height 26
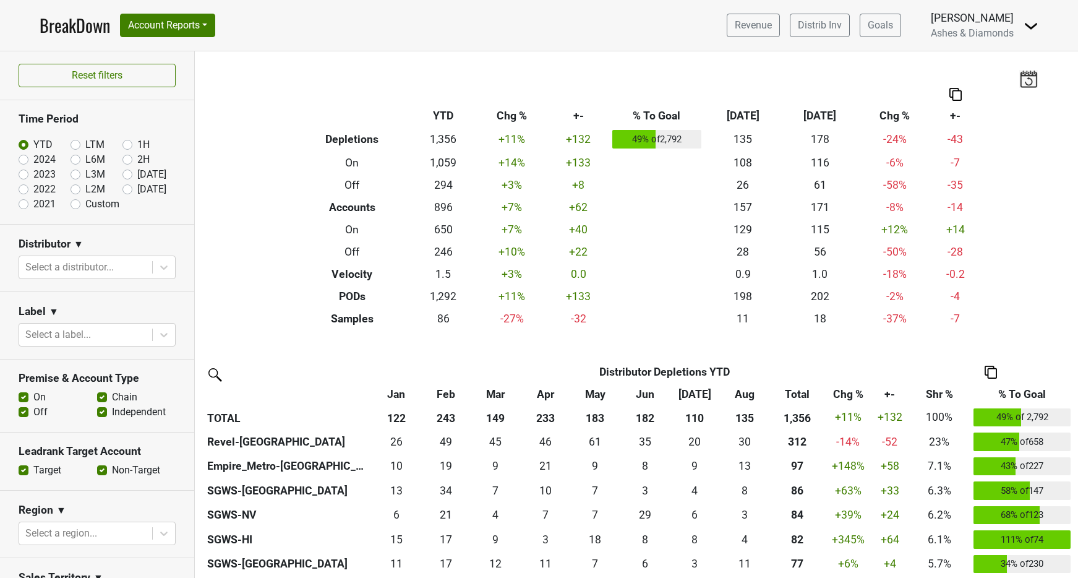
click at [137, 191] on label "[DATE]" at bounding box center [151, 189] width 29 height 15
click at [130, 191] on input "[DATE]" at bounding box center [146, 188] width 49 height 12
radio input "true"
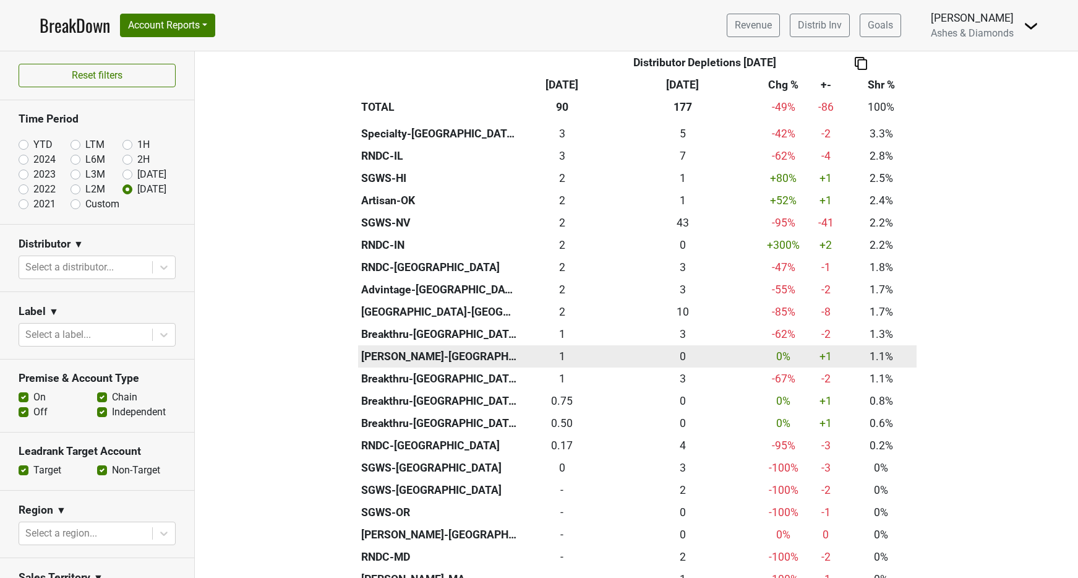
scroll to position [489, 0]
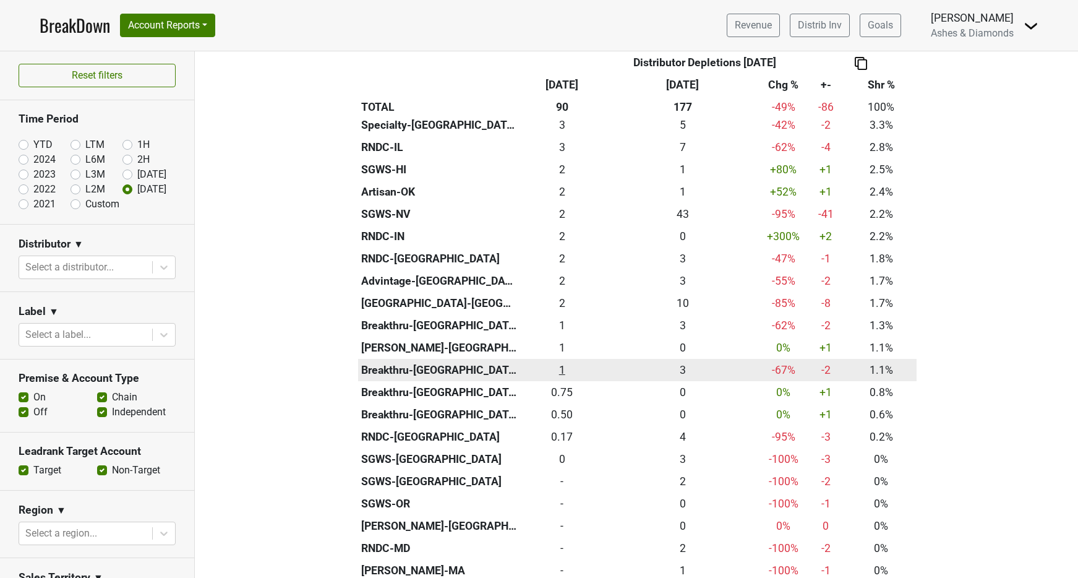
click at [566, 362] on div "1 1" at bounding box center [562, 370] width 79 height 16
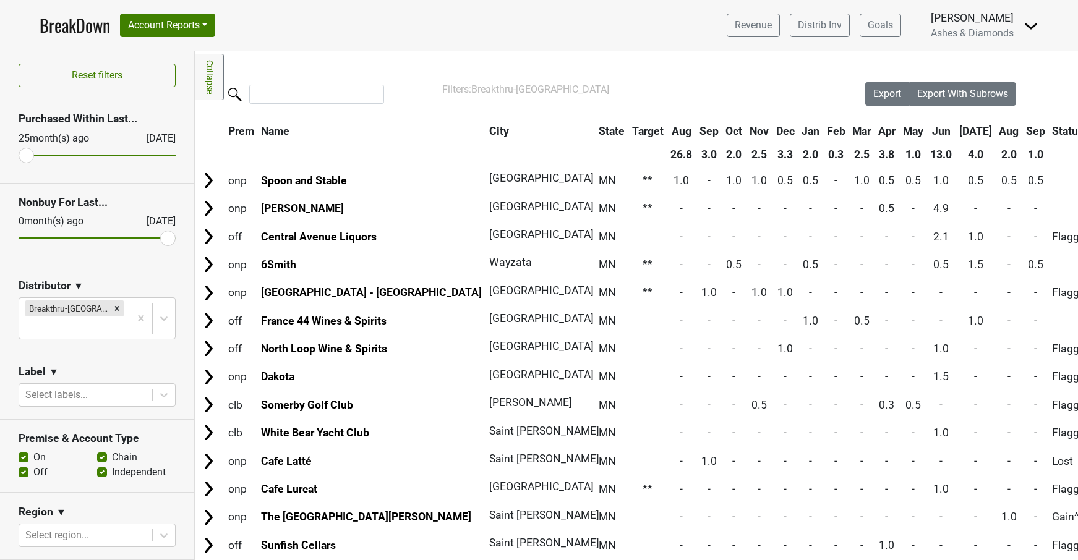
click at [53, 22] on link "BreakDown" at bounding box center [75, 25] width 71 height 26
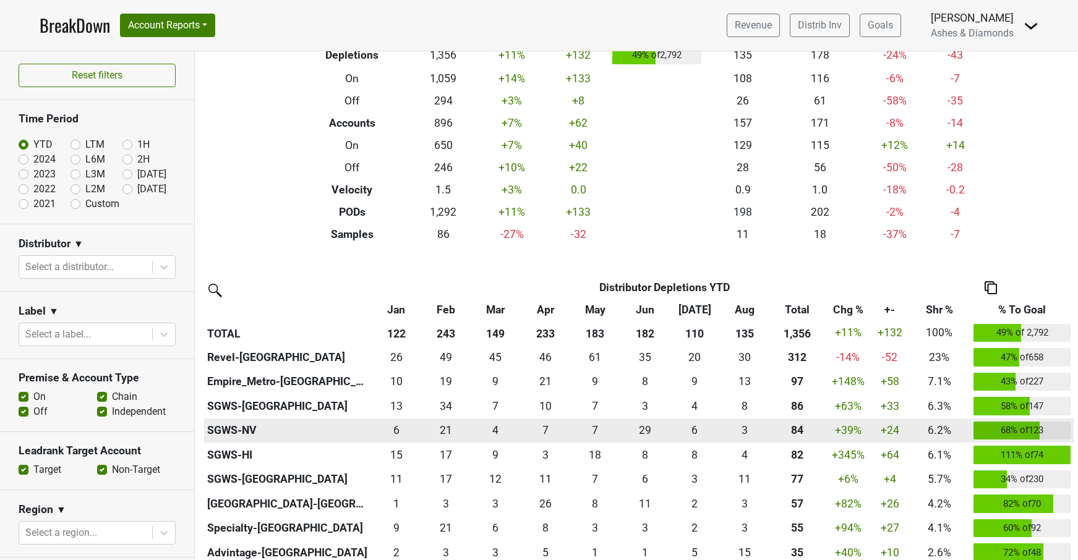
scroll to position [87, 0]
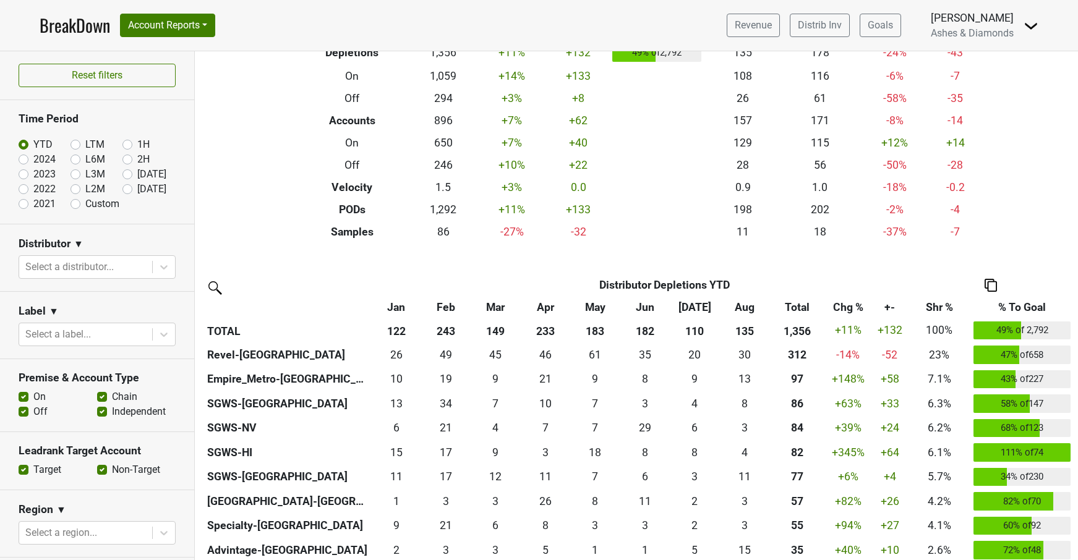
click at [137, 187] on label "[DATE]" at bounding box center [151, 189] width 29 height 15
click at [126, 187] on input "[DATE]" at bounding box center [146, 188] width 49 height 12
radio input "true"
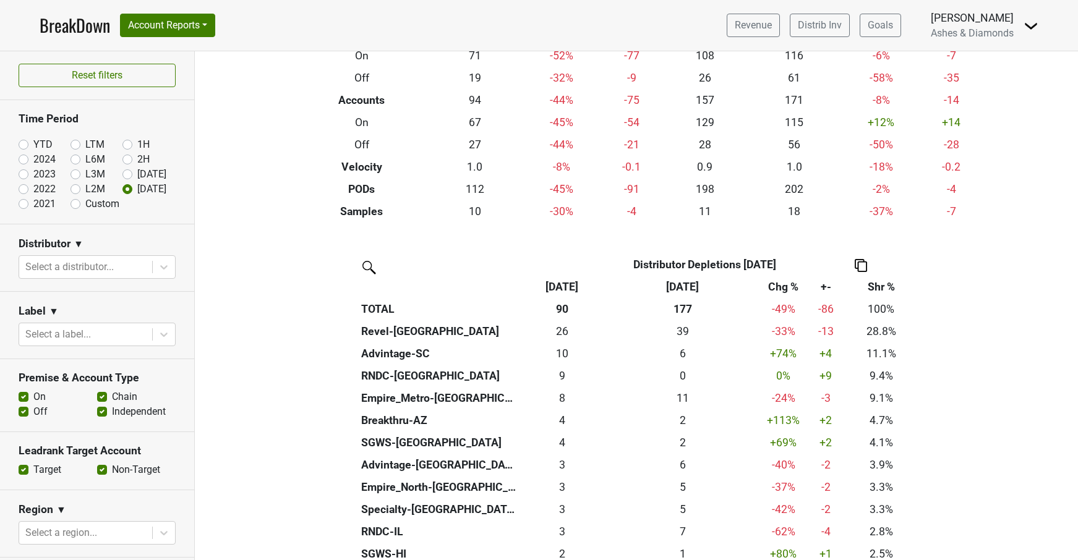
scroll to position [106, 0]
